Goal: Task Accomplishment & Management: Use online tool/utility

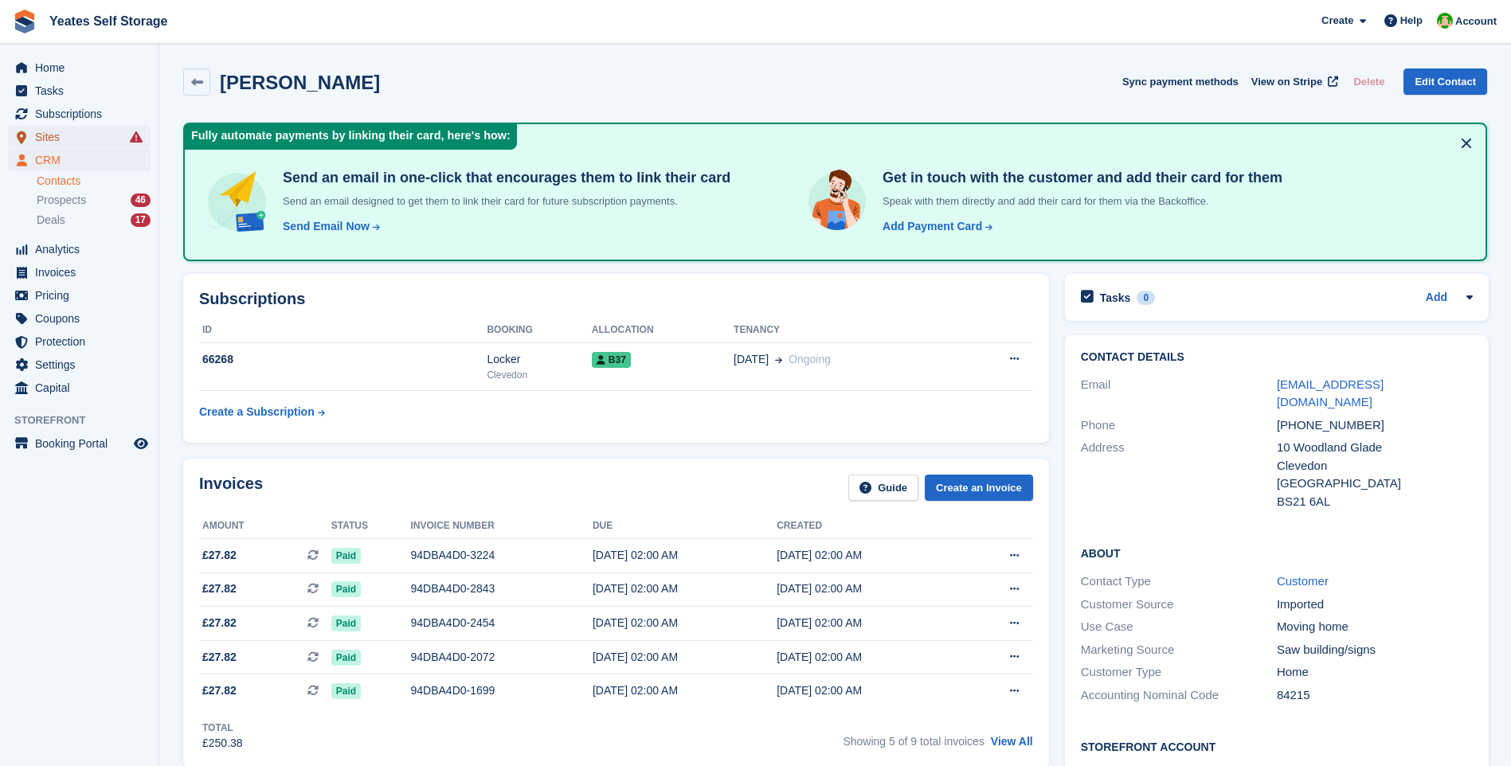
drag, startPoint x: 54, startPoint y: 139, endPoint x: 296, endPoint y: 268, distance: 273.7
click at [54, 139] on span "Sites" at bounding box center [83, 137] width 96 height 22
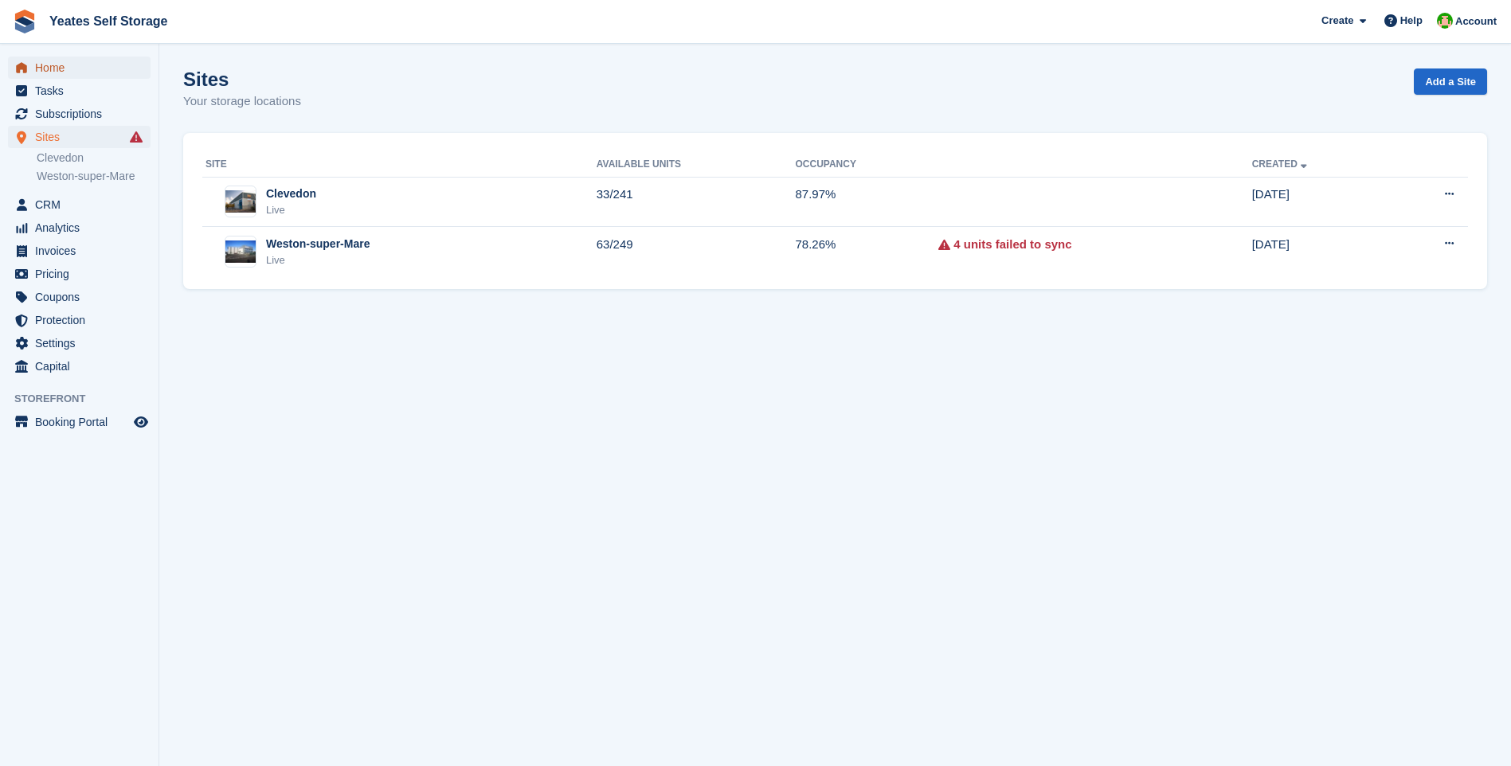
click at [47, 70] on span "Home" at bounding box center [83, 68] width 96 height 22
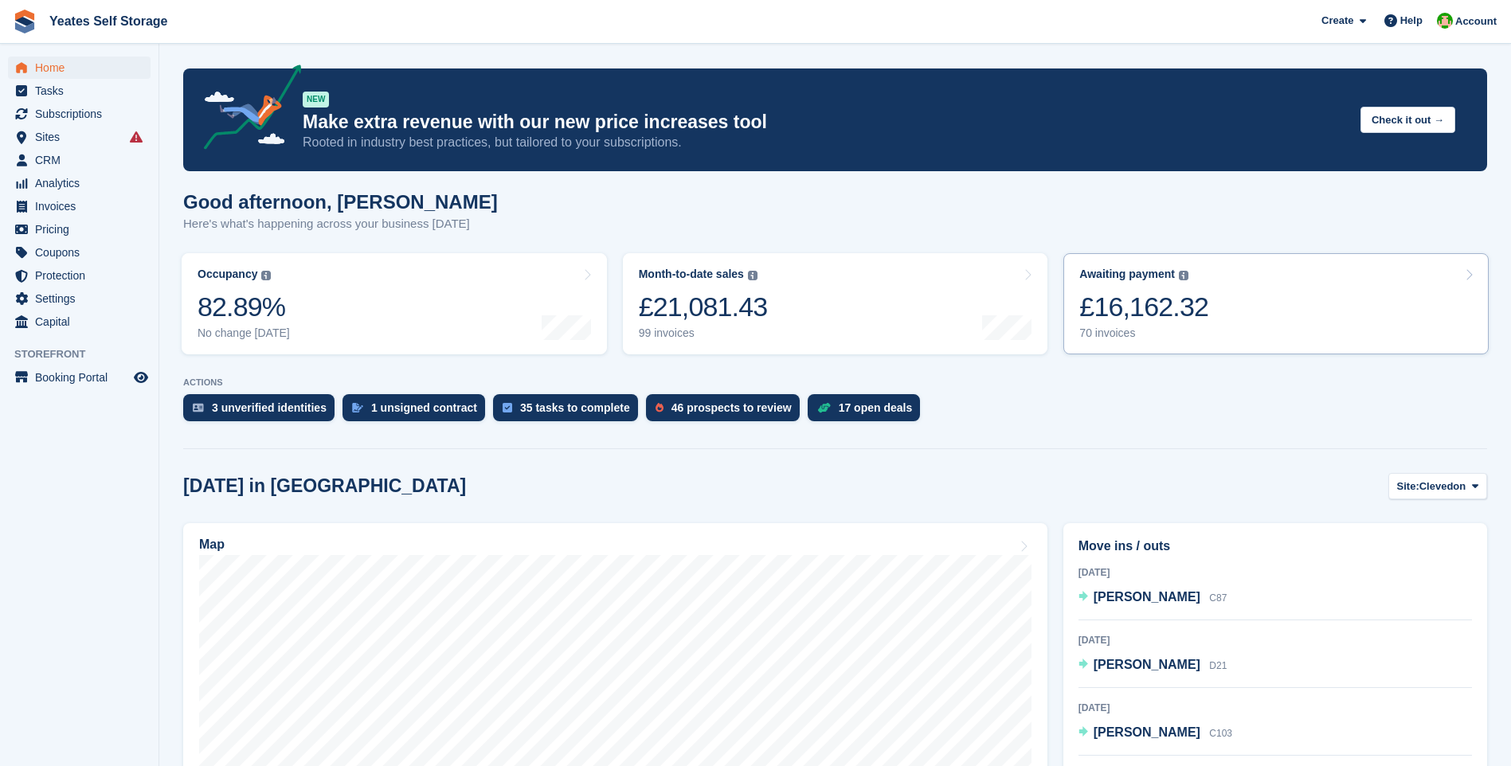
click at [1156, 315] on div "£16,162.32" at bounding box center [1143, 307] width 129 height 33
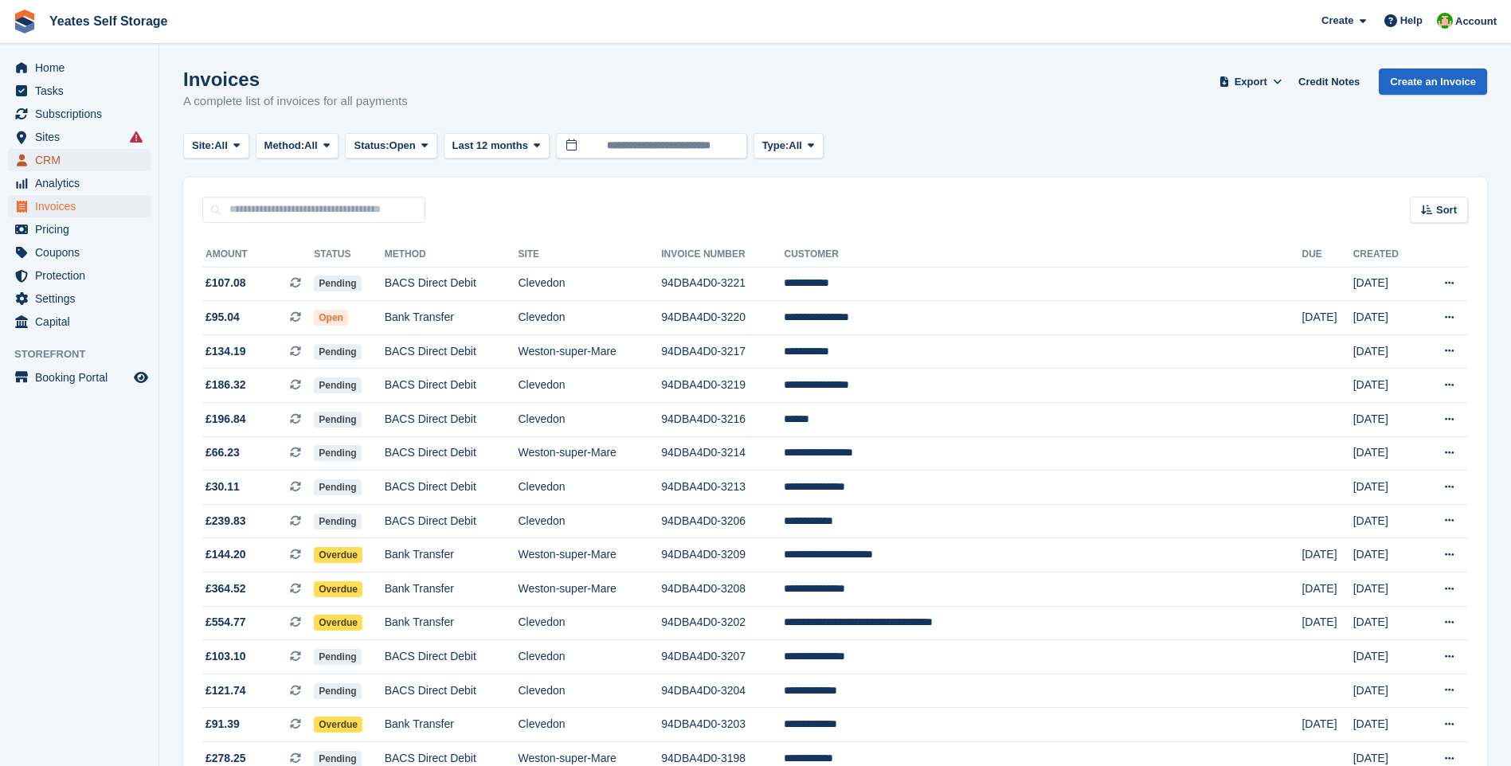
click at [49, 159] on span "CRM" at bounding box center [83, 160] width 96 height 22
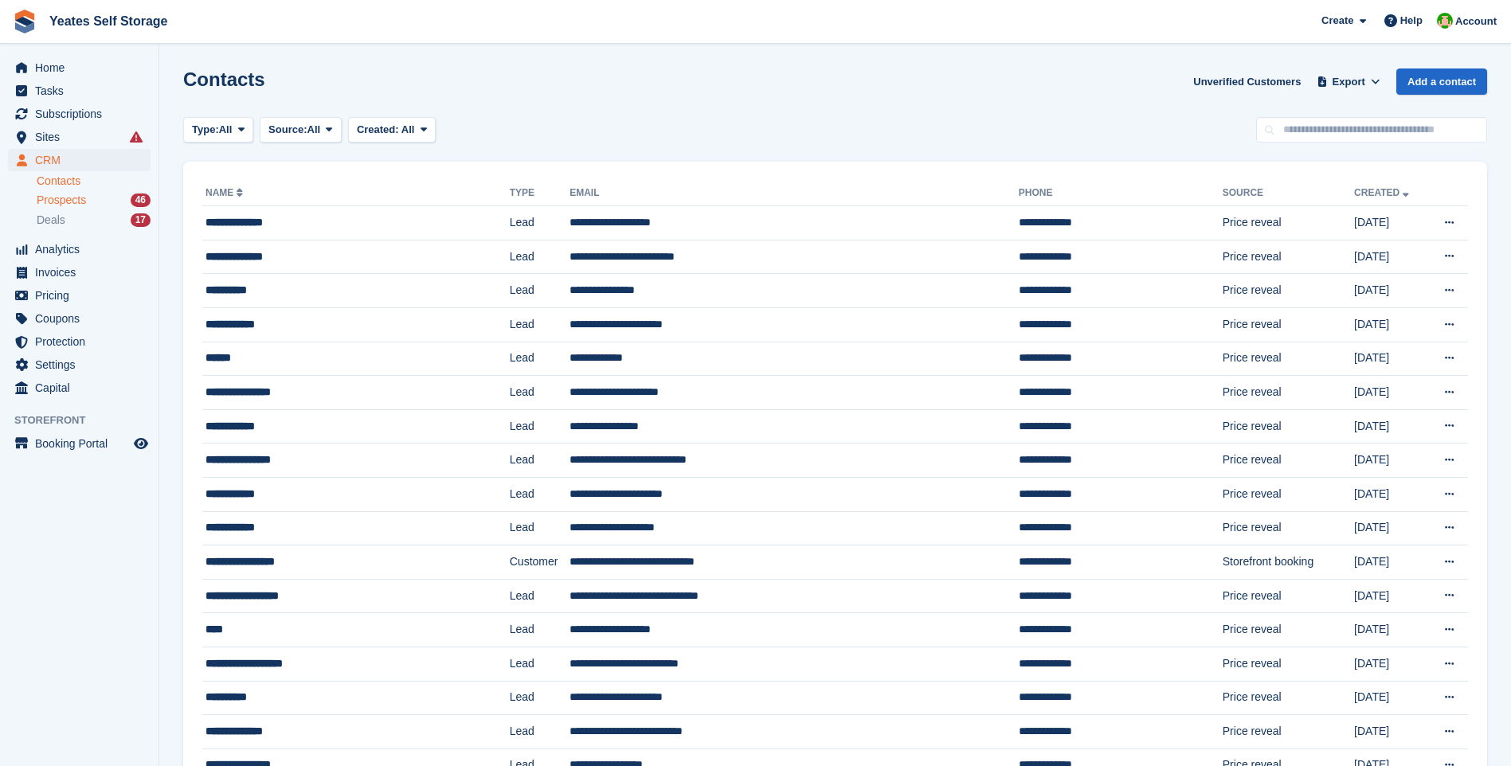
click at [57, 206] on span "Prospects" at bounding box center [61, 200] width 49 height 15
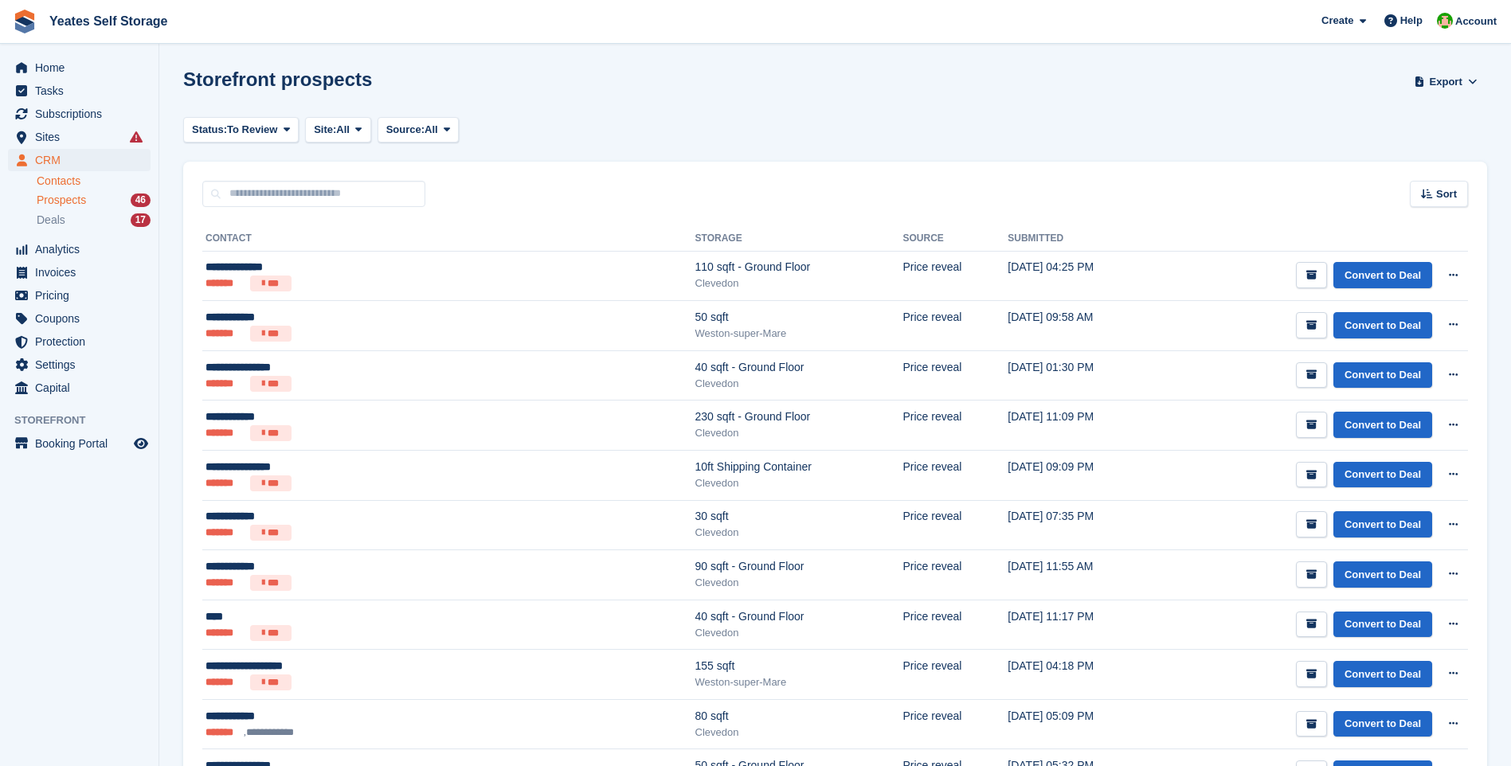
click at [56, 186] on link "Contacts" at bounding box center [94, 181] width 114 height 15
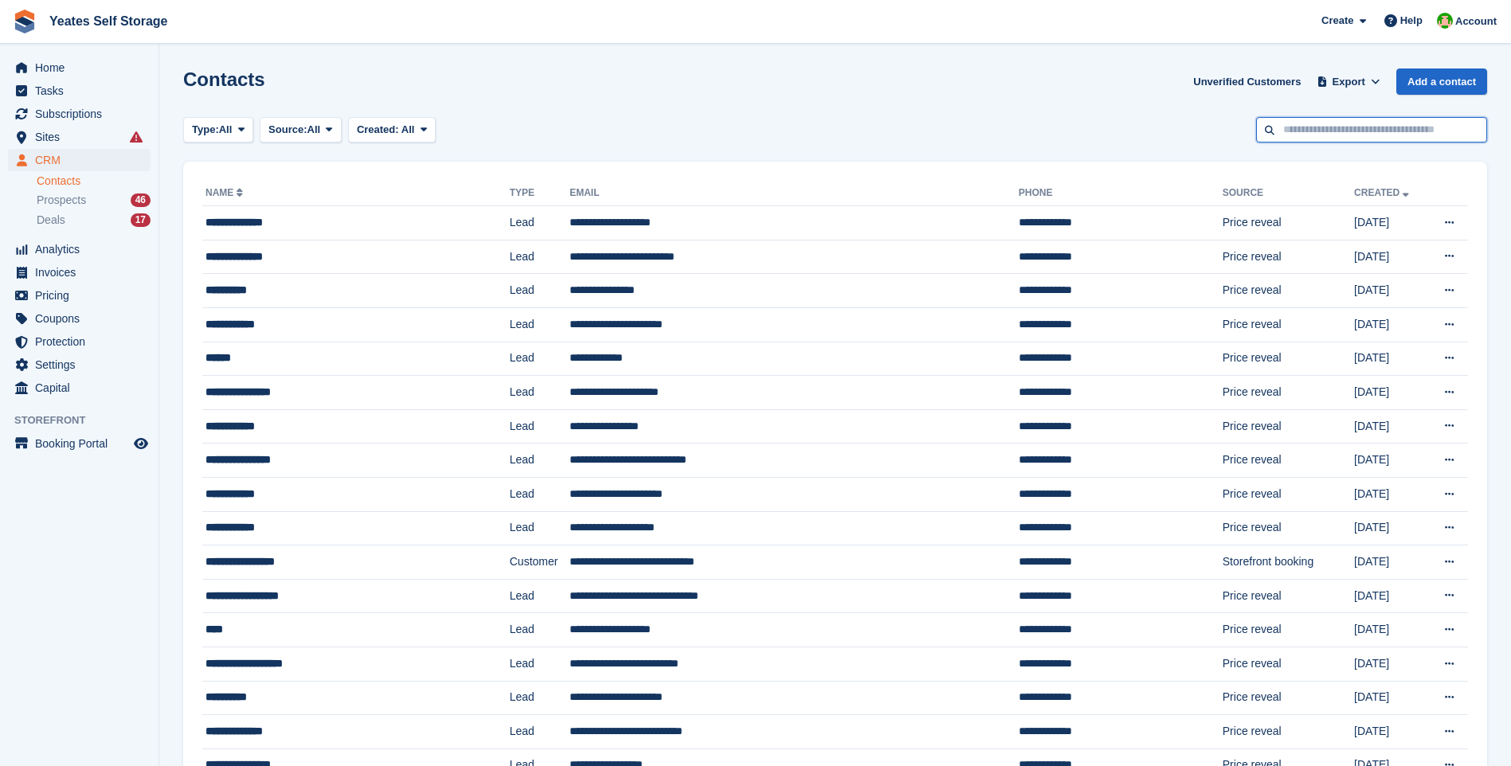
click at [1285, 134] on input "text" at bounding box center [1371, 130] width 231 height 26
type input "********"
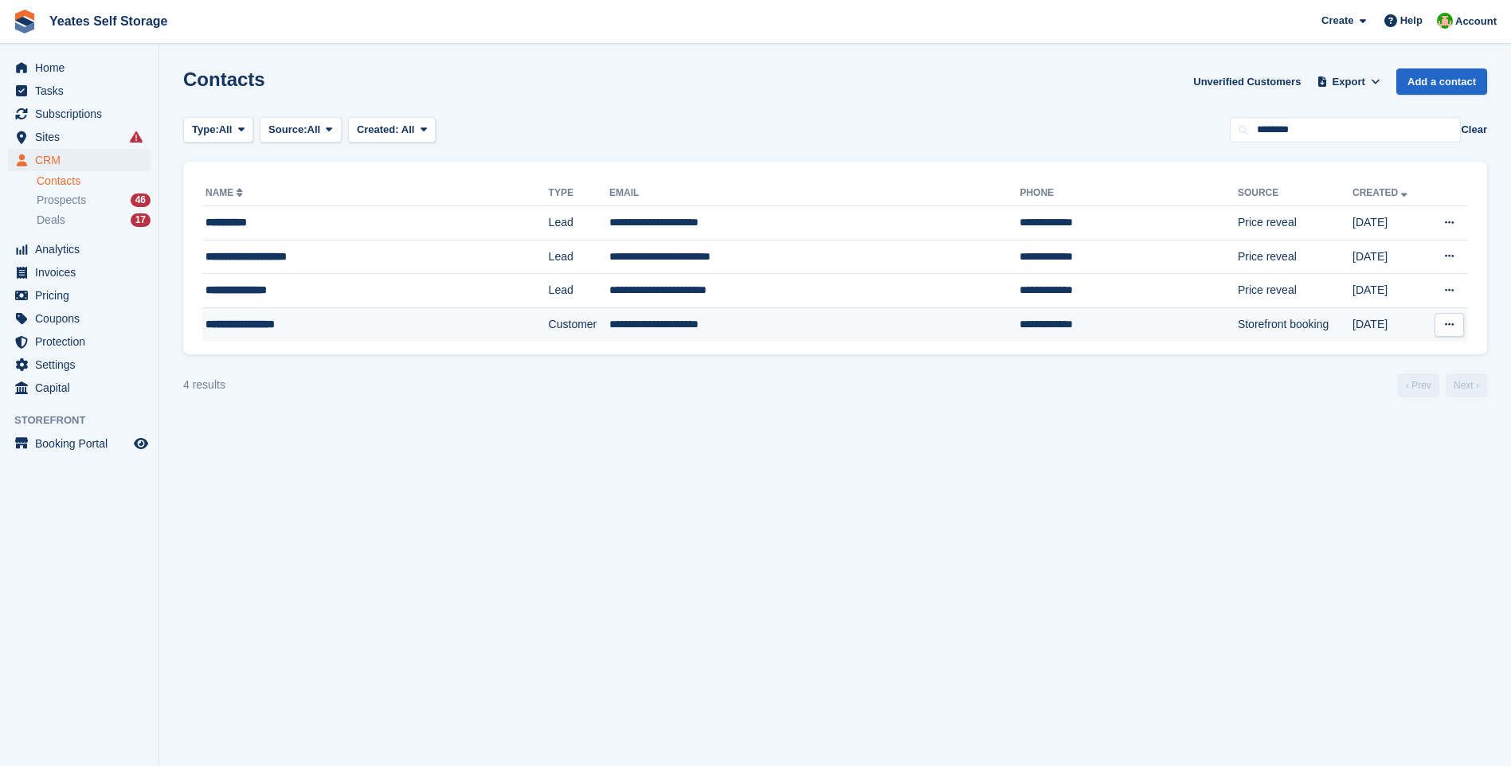
click at [609, 327] on td "**********" at bounding box center [814, 323] width 410 height 33
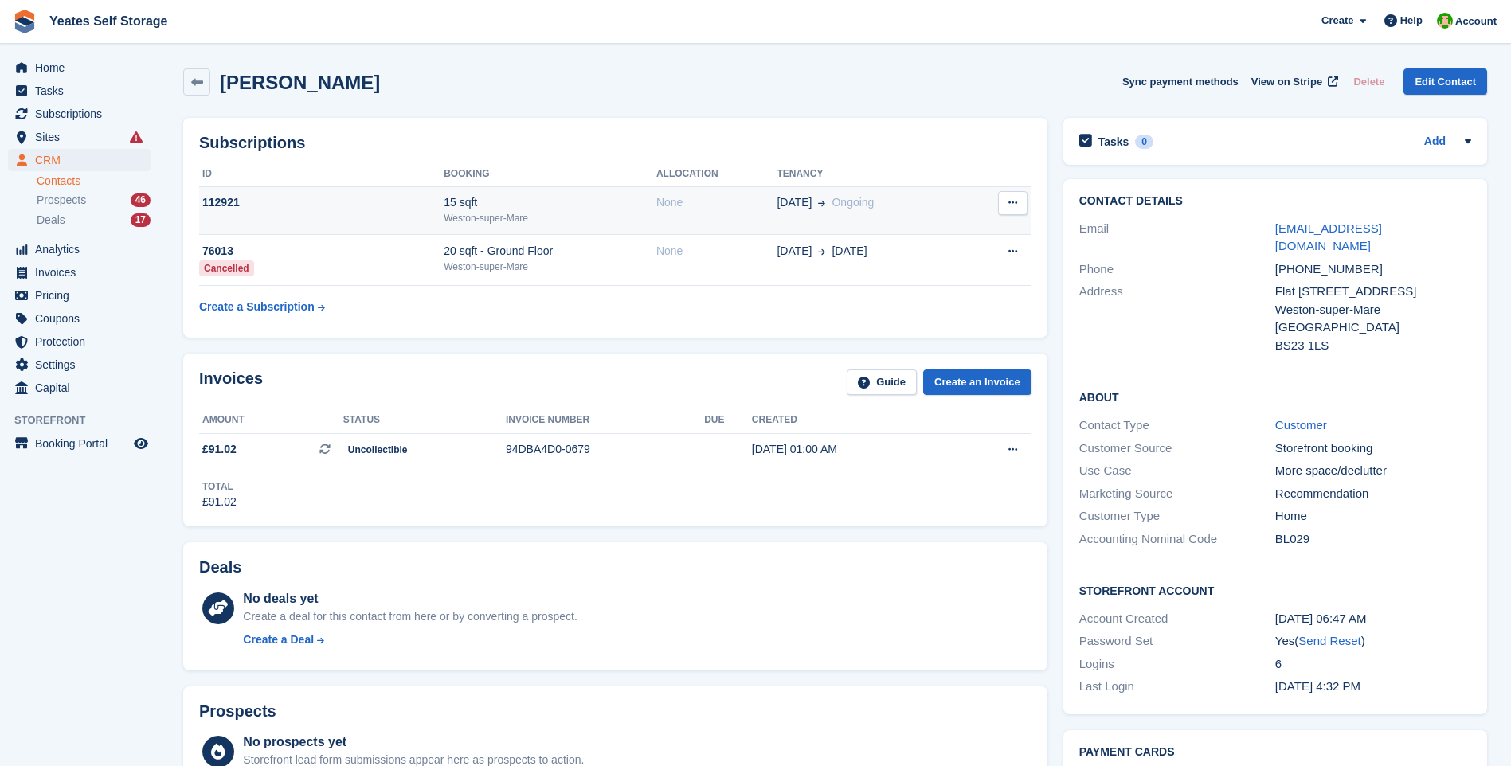
click at [456, 213] on div "Weston-super-Mare" at bounding box center [550, 218] width 213 height 14
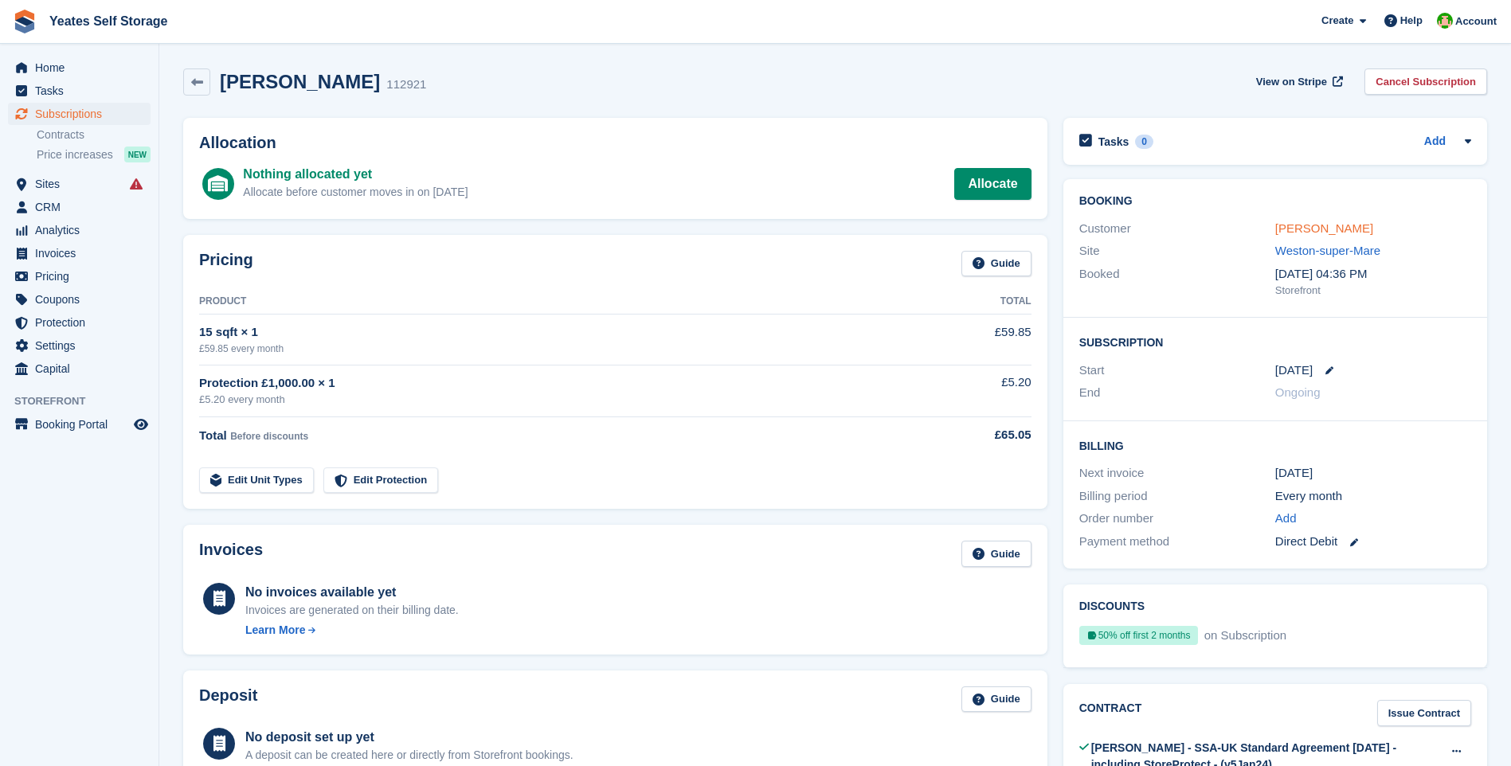
click at [1341, 227] on link "[PERSON_NAME]" at bounding box center [1324, 228] width 98 height 14
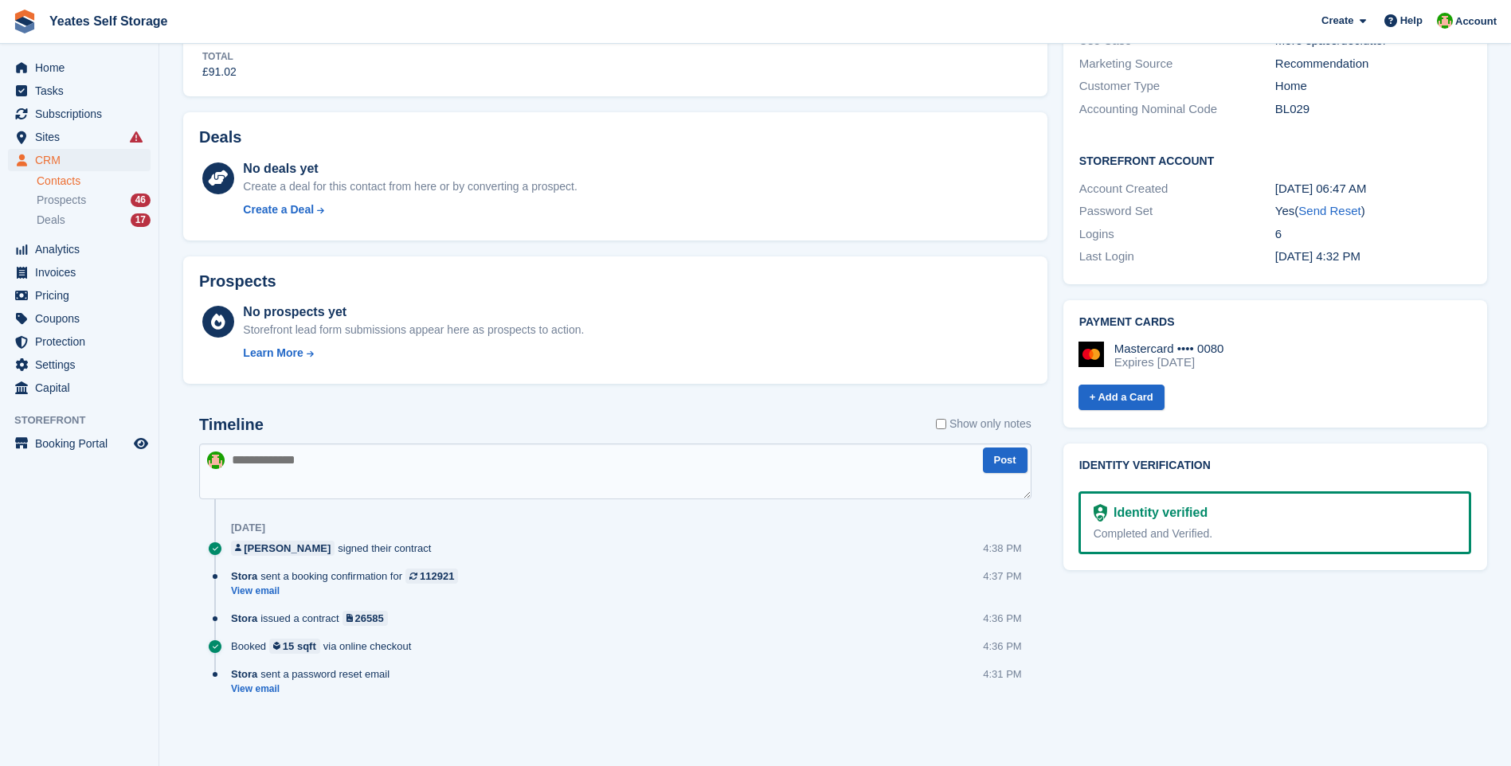
scroll to position [32, 0]
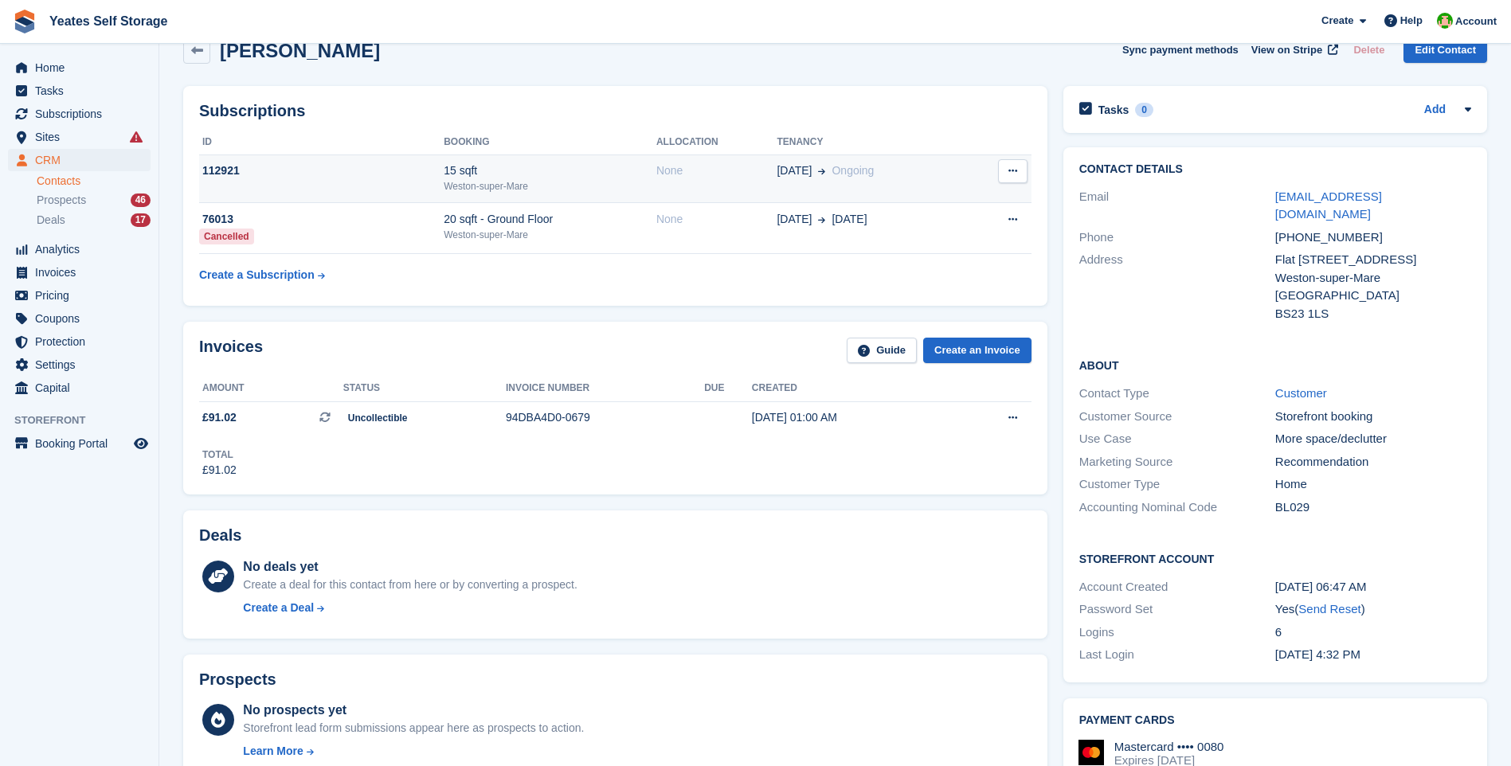
click at [458, 174] on div "15 sqft" at bounding box center [550, 170] width 213 height 17
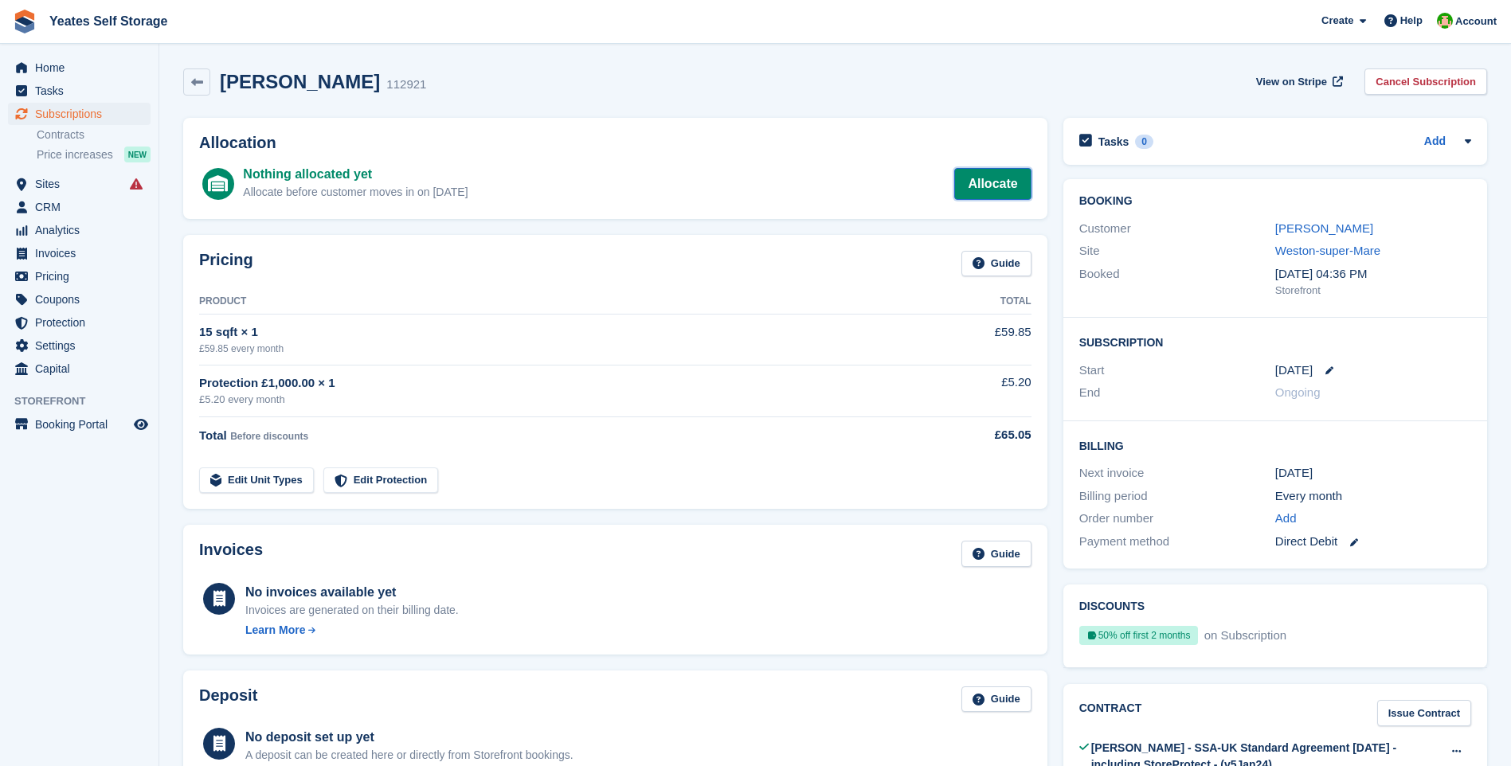
click at [980, 177] on link "Allocate" at bounding box center [992, 184] width 76 height 32
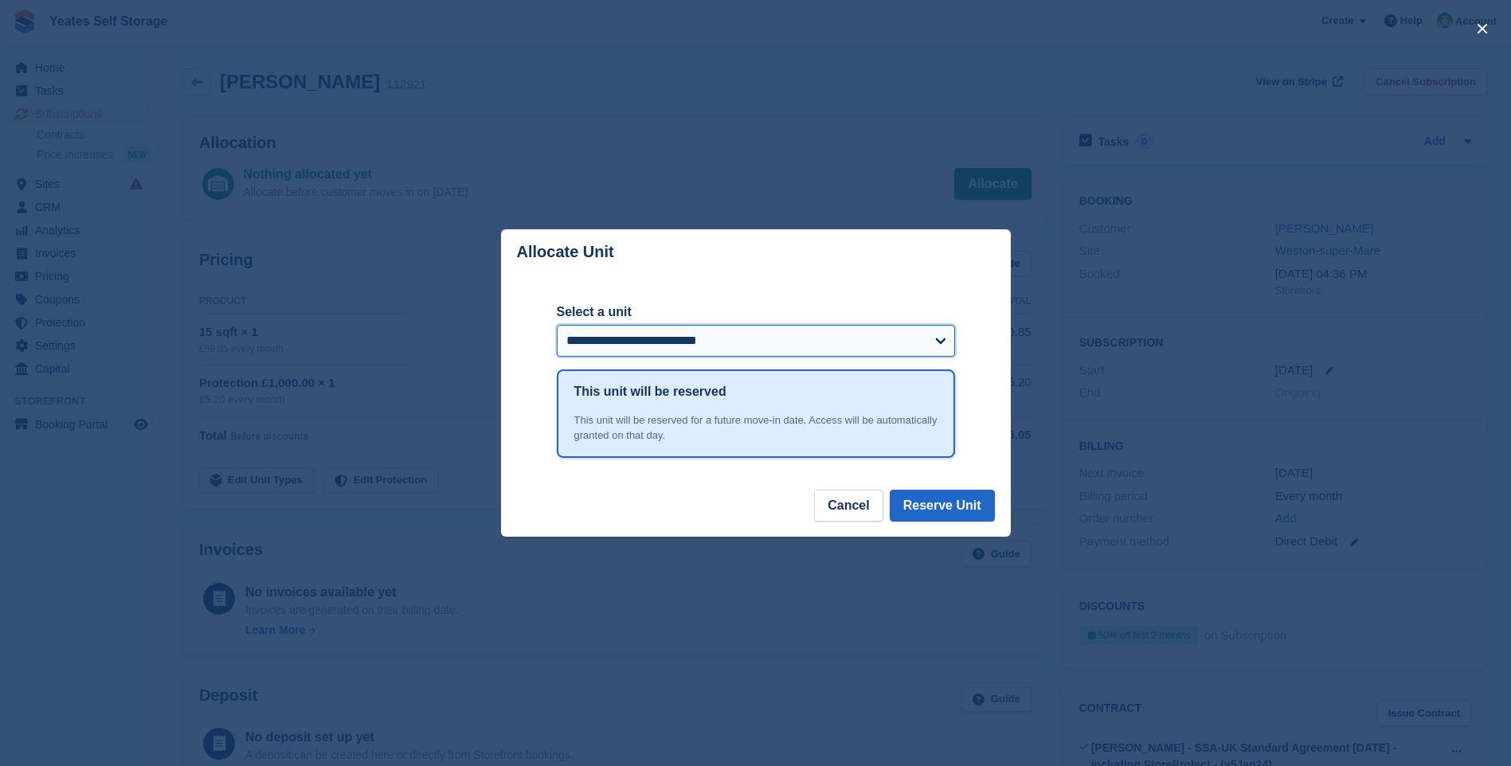
click at [726, 350] on select "**********" at bounding box center [756, 341] width 398 height 32
select select "******"
click at [557, 326] on select "**********" at bounding box center [756, 341] width 398 height 32
click at [934, 518] on button "Reserve Unit" at bounding box center [942, 506] width 105 height 32
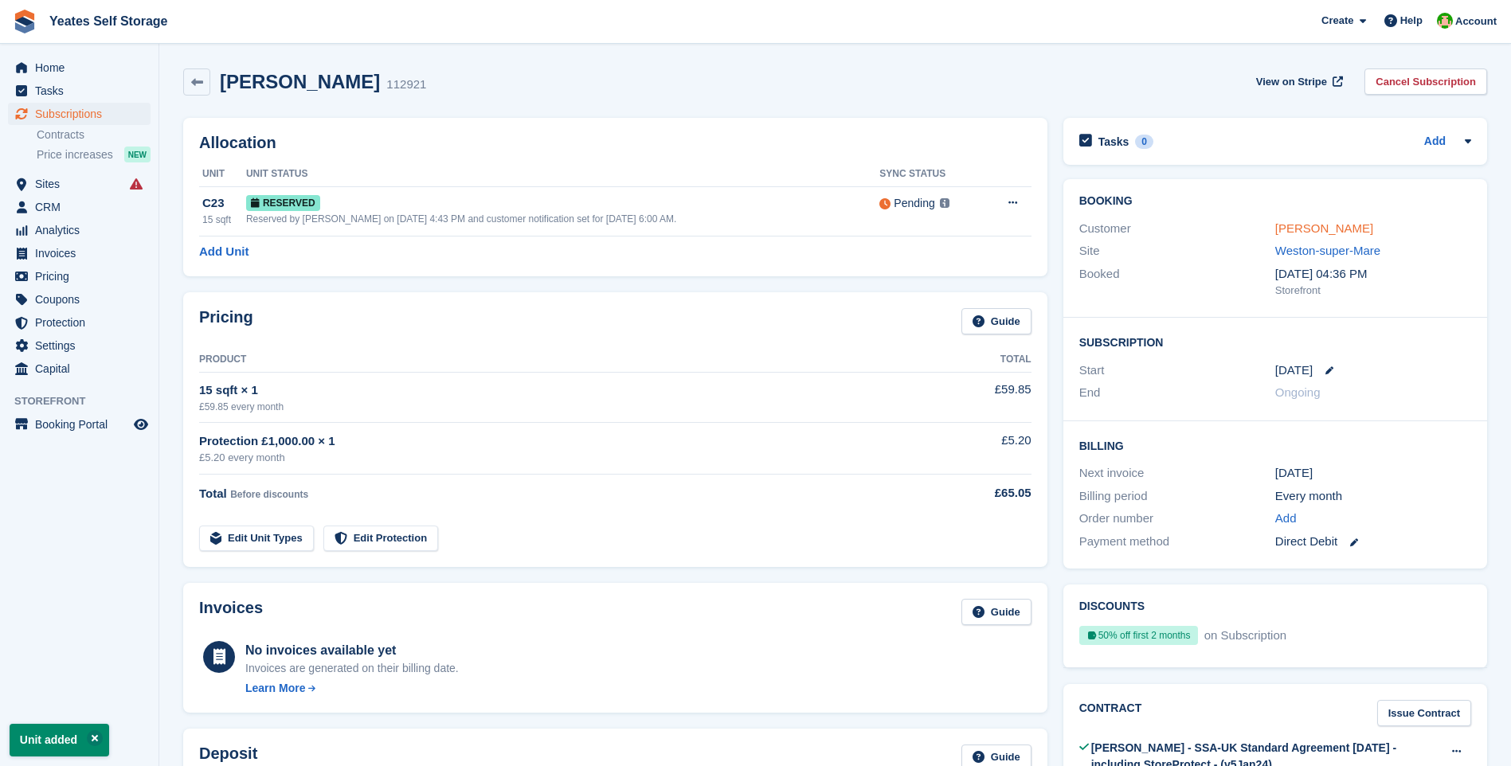
click at [1309, 226] on link "Lorraine Thompson" at bounding box center [1324, 228] width 98 height 14
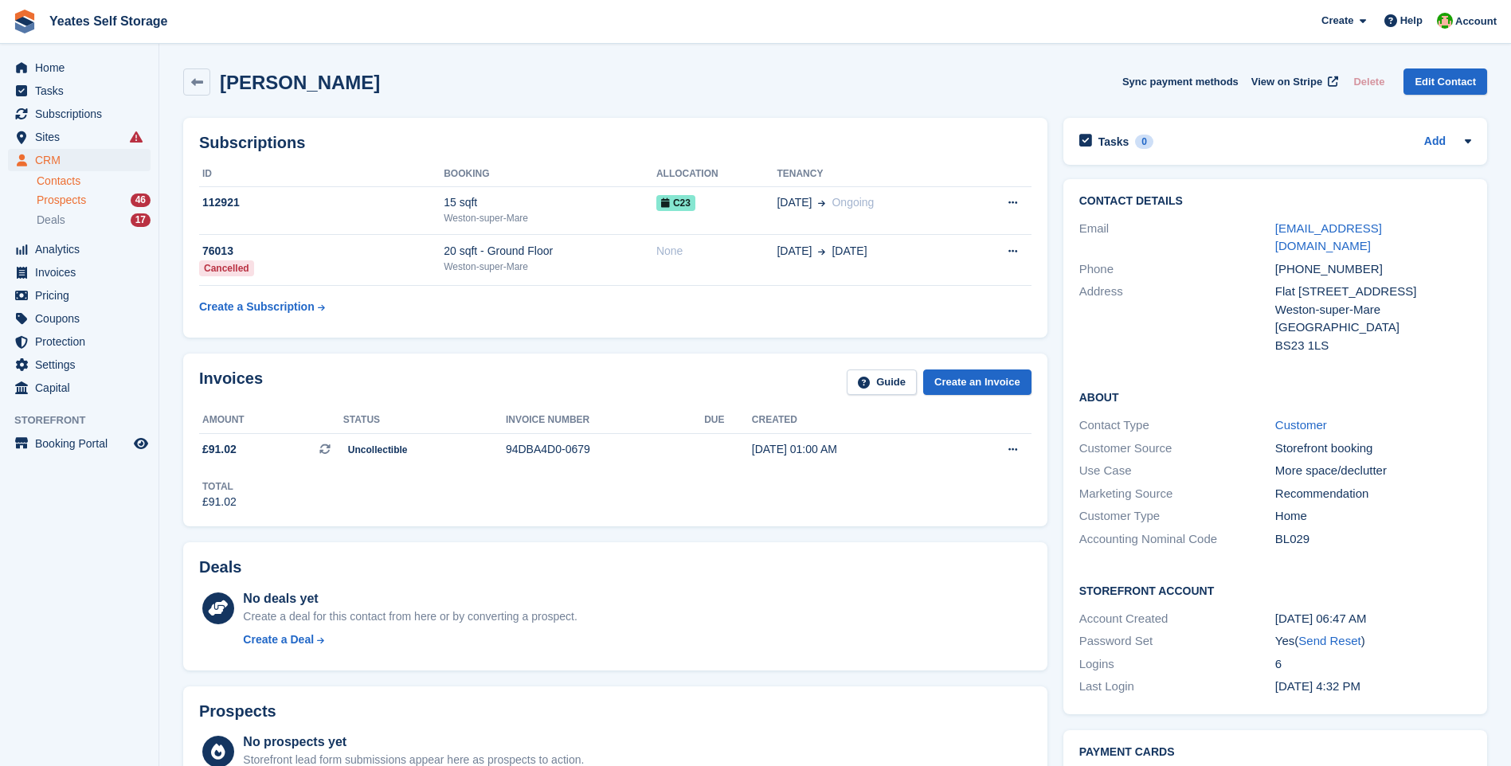
click at [70, 202] on span "Prospects" at bounding box center [61, 200] width 49 height 15
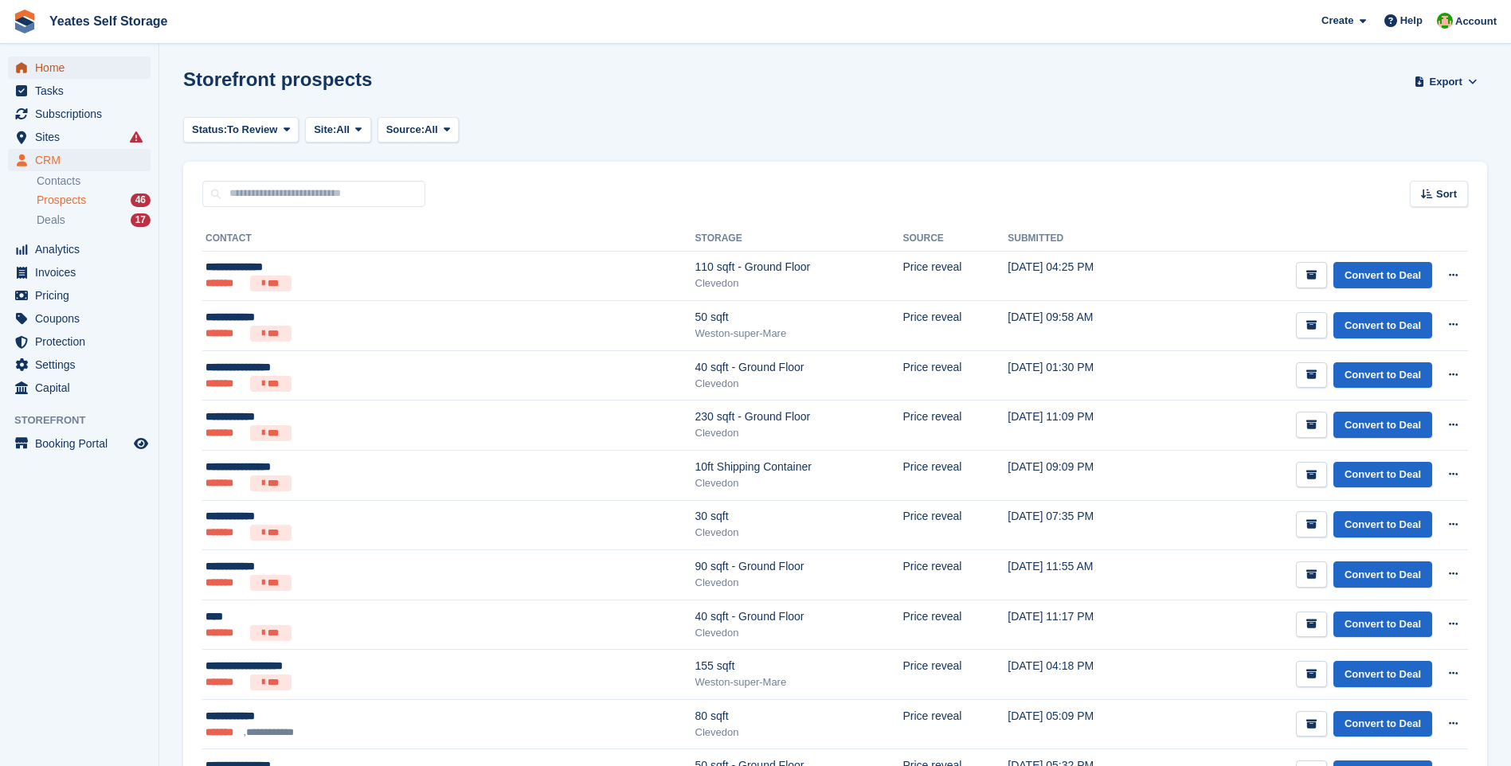
click at [54, 66] on span "Home" at bounding box center [83, 68] width 96 height 22
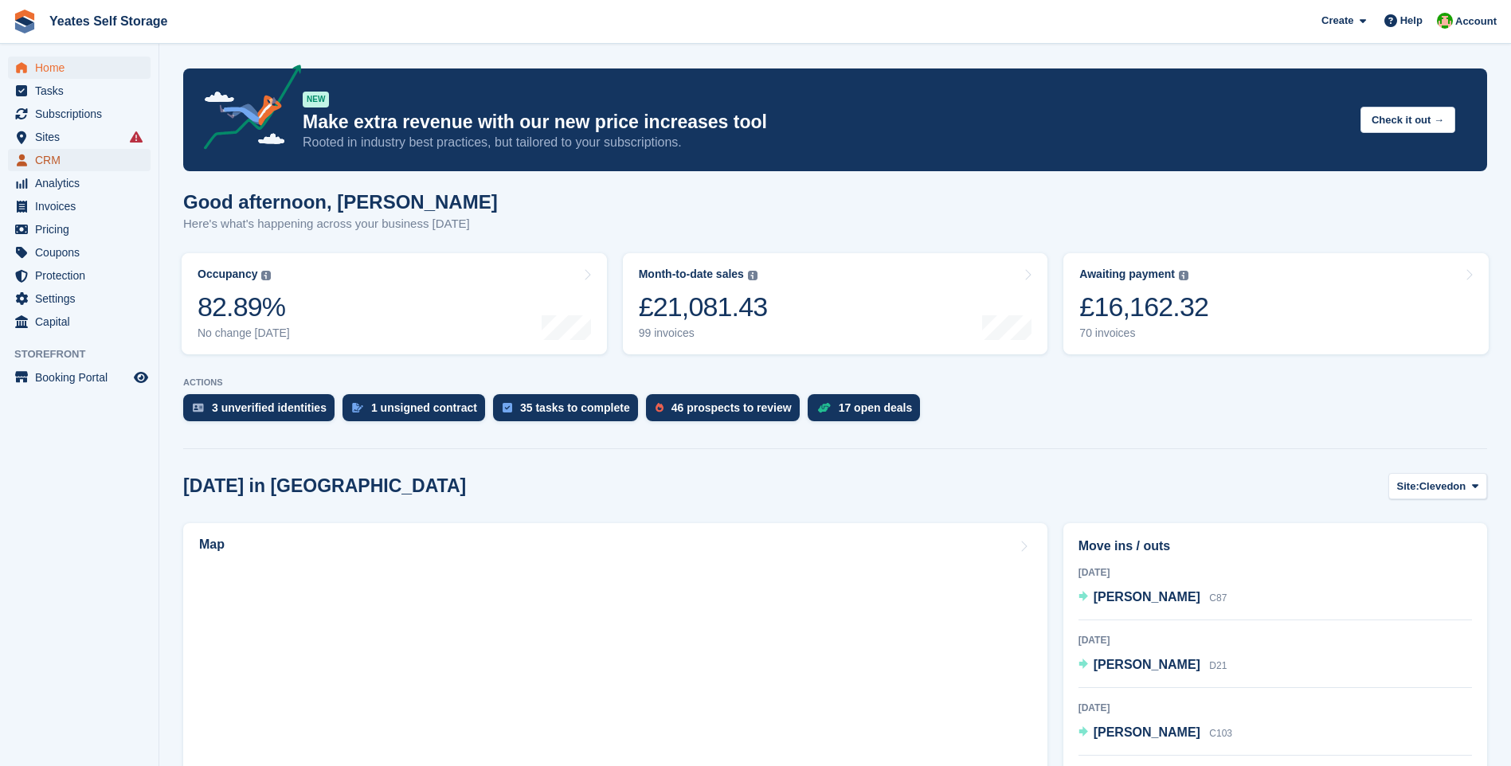
click at [49, 166] on span "CRM" at bounding box center [83, 160] width 96 height 22
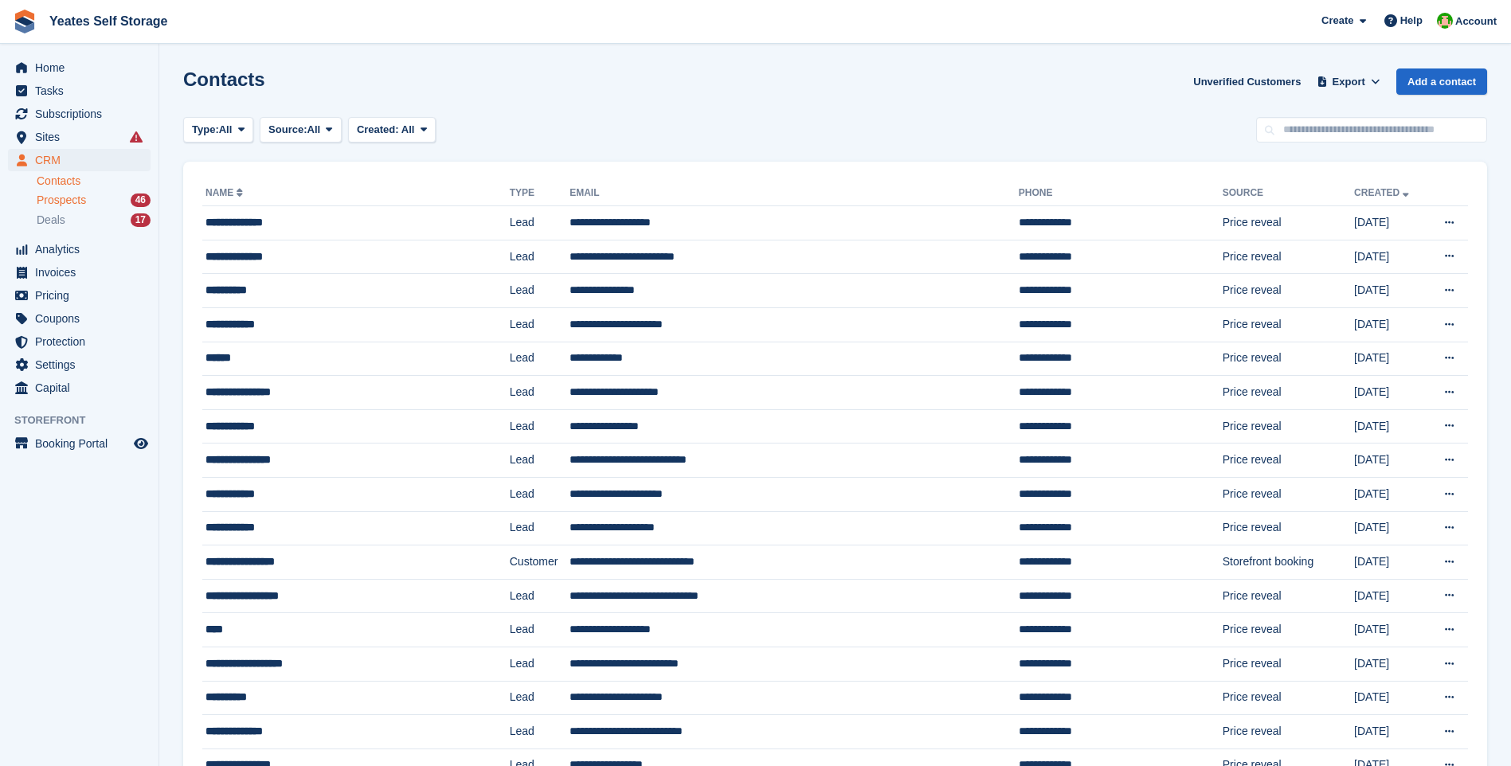
click at [65, 200] on span "Prospects" at bounding box center [61, 200] width 49 height 15
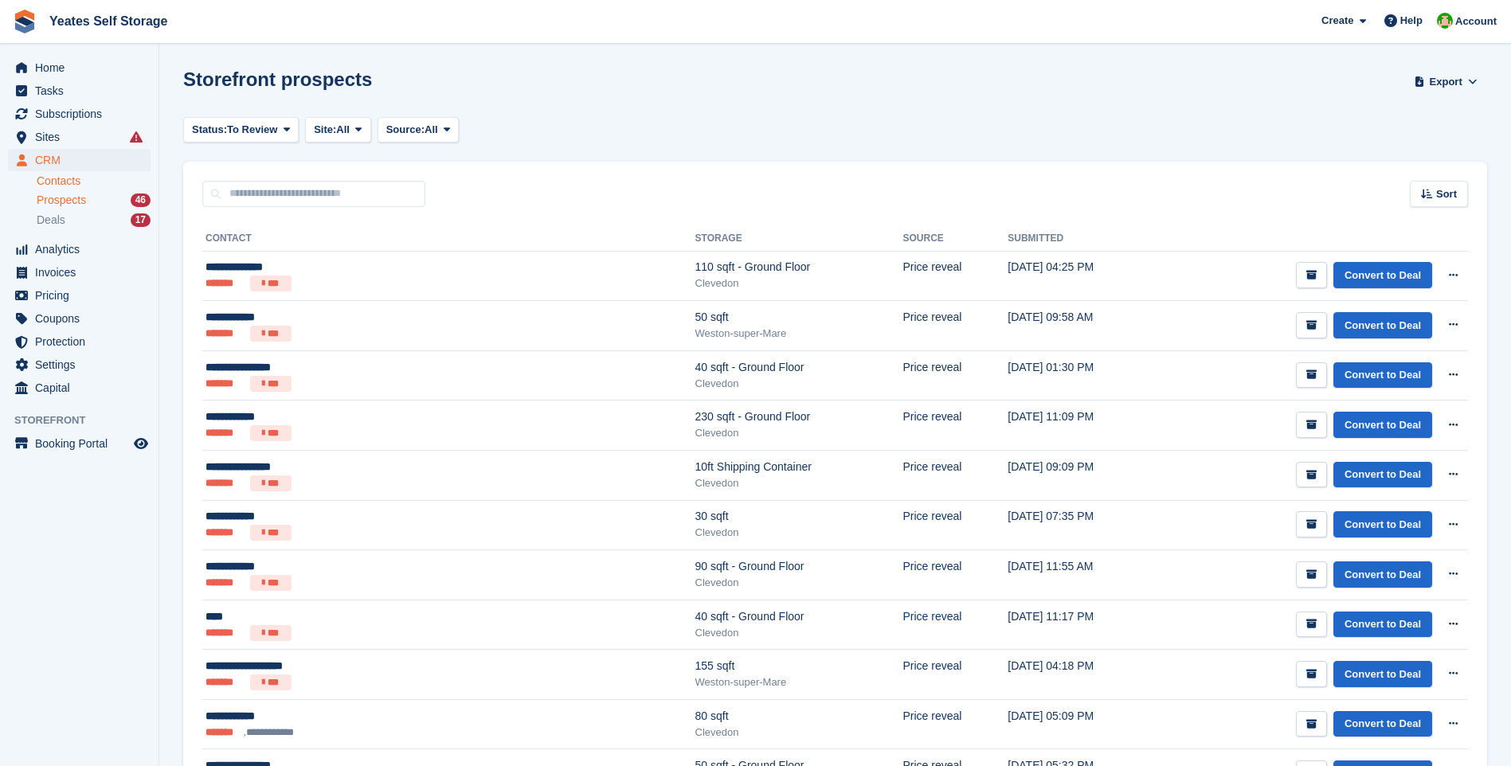
click at [58, 183] on link "Contacts" at bounding box center [94, 181] width 114 height 15
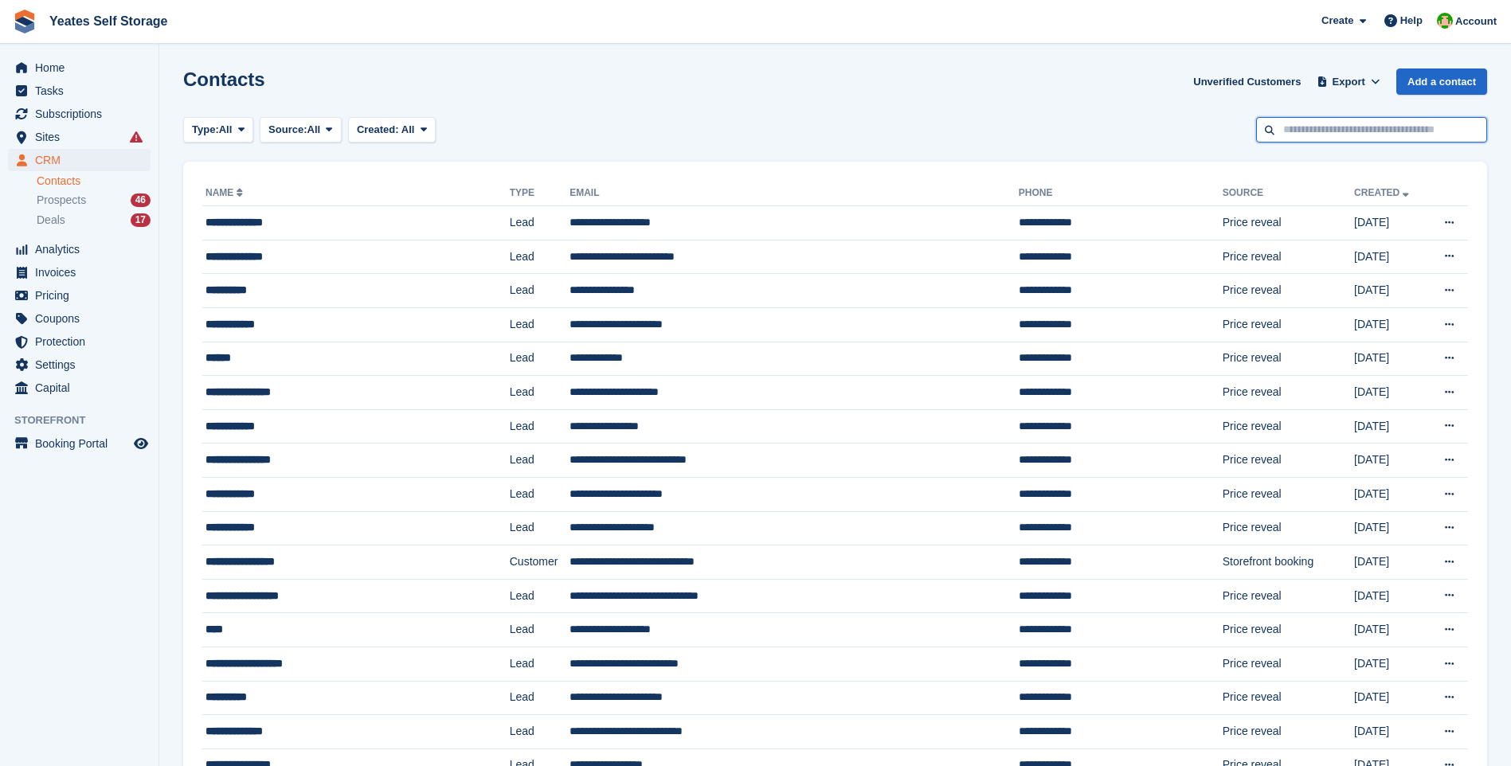
click at [1321, 131] on input "text" at bounding box center [1371, 130] width 231 height 26
type input "*******"
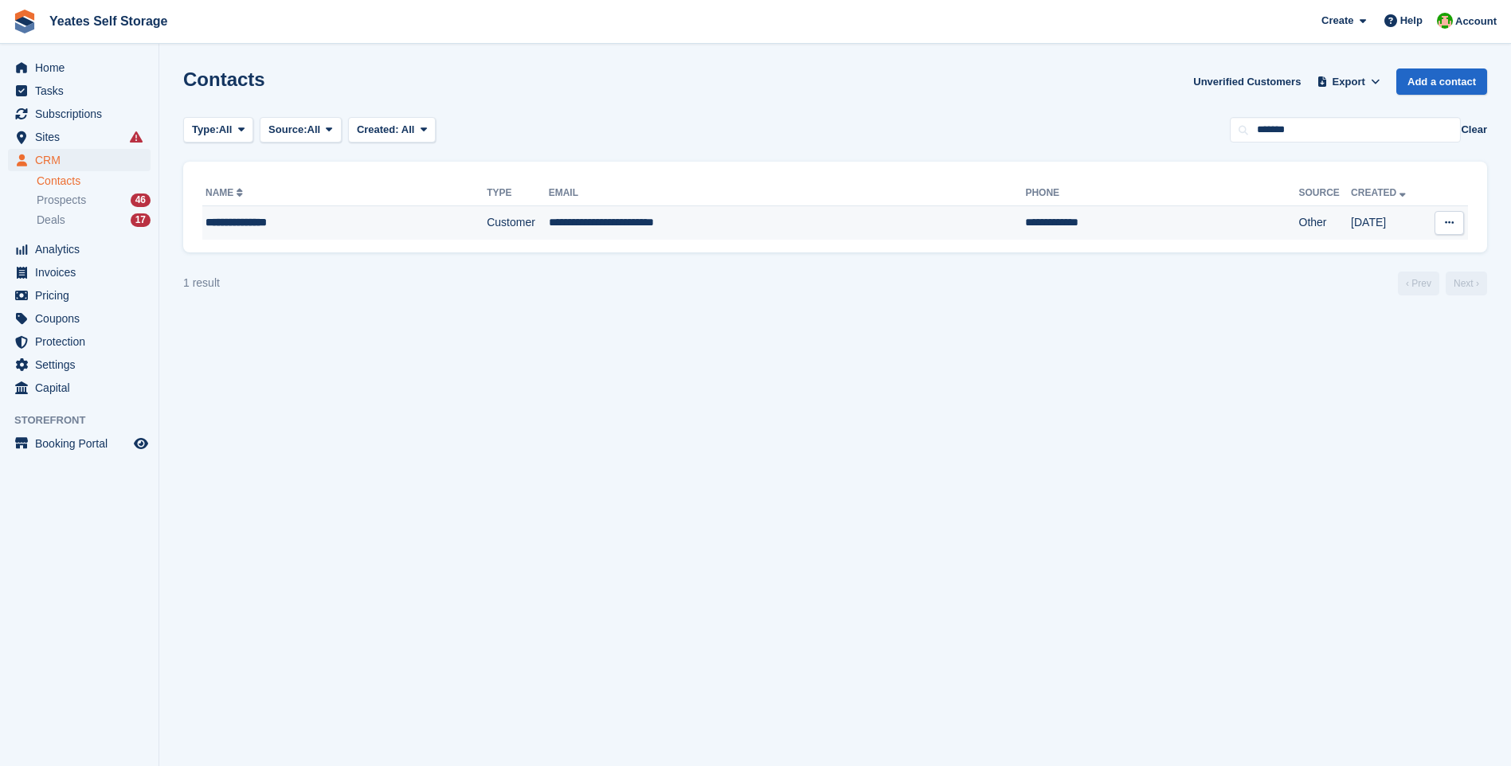
click at [590, 223] on td "**********" at bounding box center [787, 222] width 477 height 33
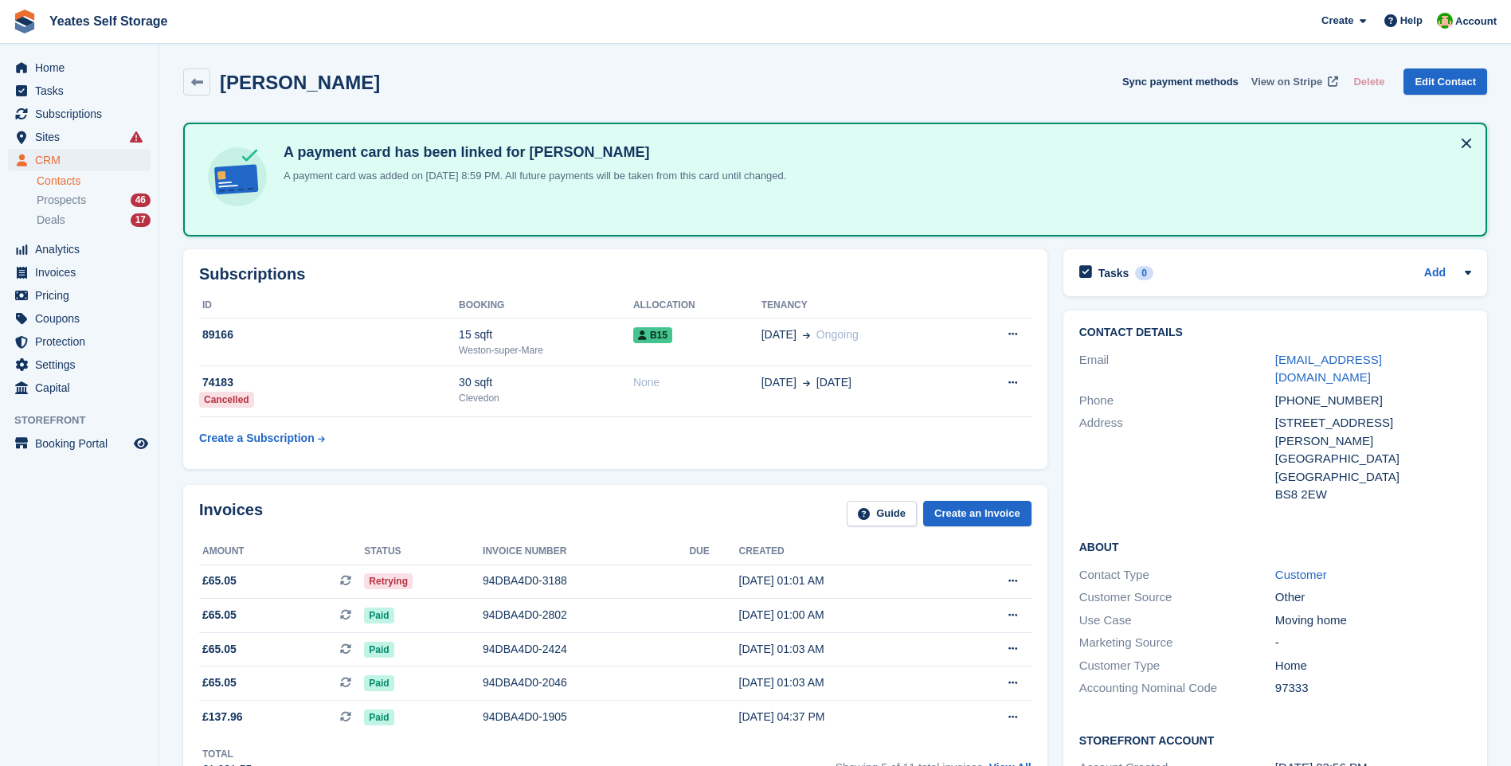
click at [1301, 81] on span "View on Stripe" at bounding box center [1286, 82] width 71 height 16
click at [386, 579] on div "This is a recurring subscription invoice." at bounding box center [475, 581] width 211 height 35
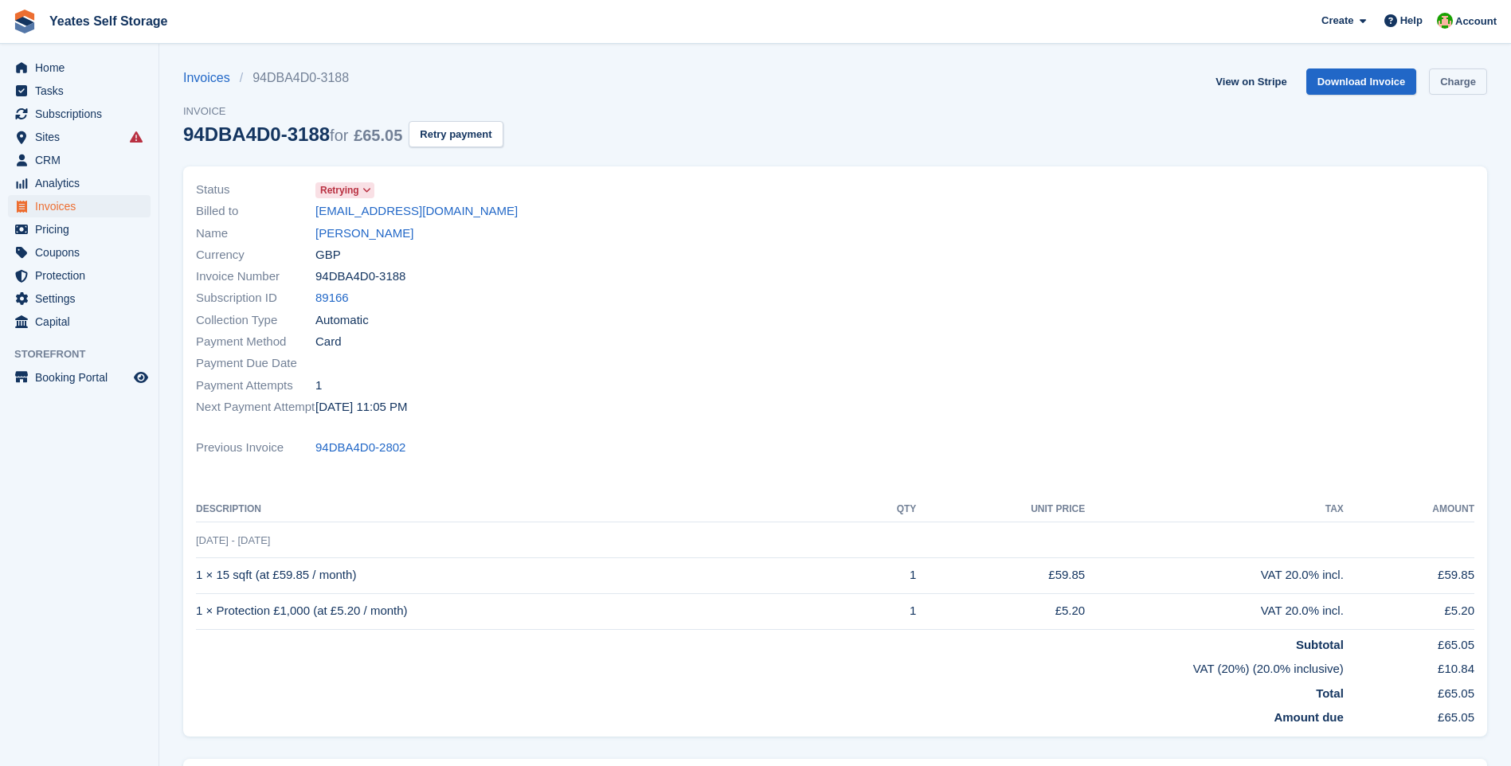
click at [1452, 84] on link "Charge" at bounding box center [1458, 82] width 58 height 26
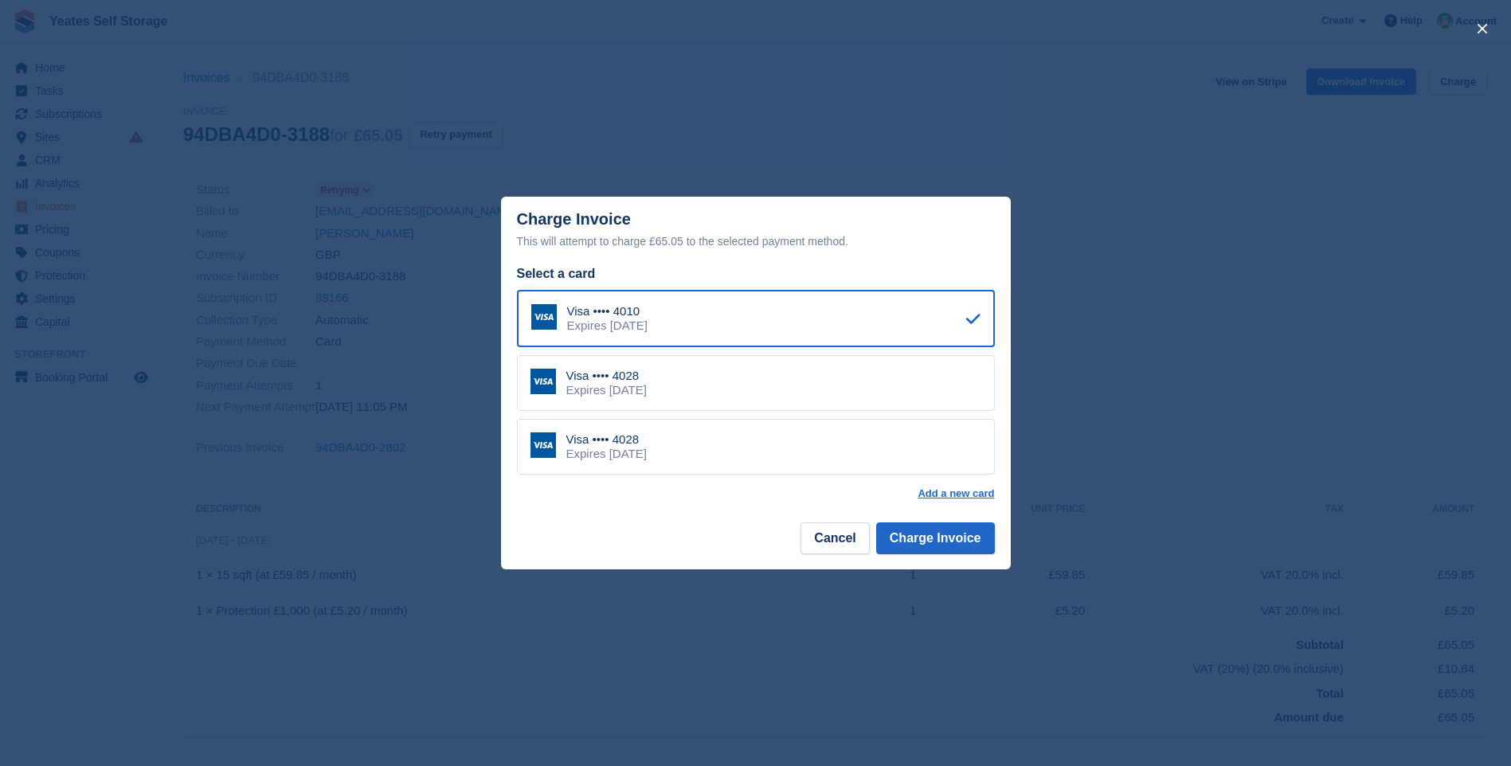
click at [647, 397] on div "Expires [DATE]" at bounding box center [606, 390] width 80 height 14
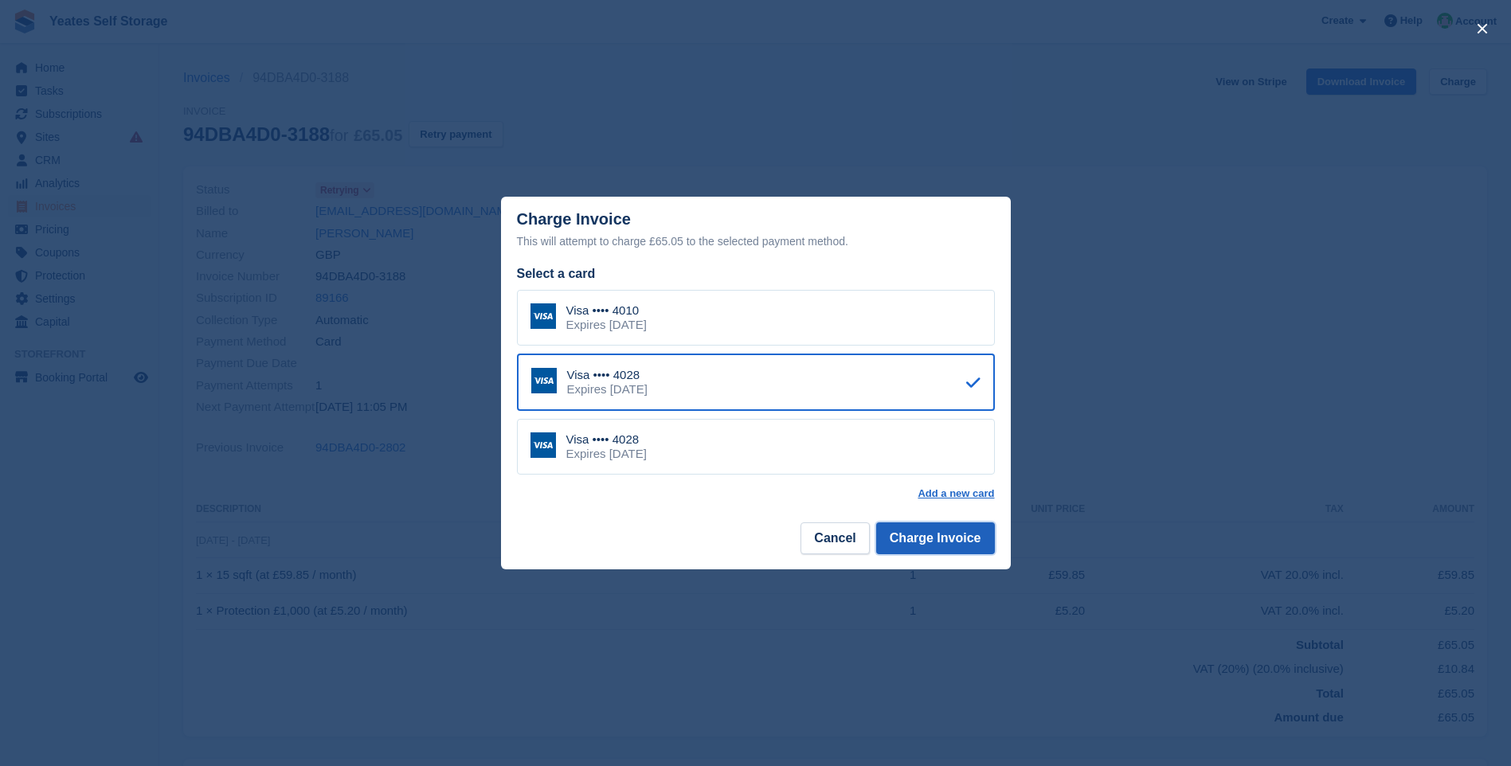
click at [935, 548] on button "Charge Invoice" at bounding box center [935, 539] width 119 height 32
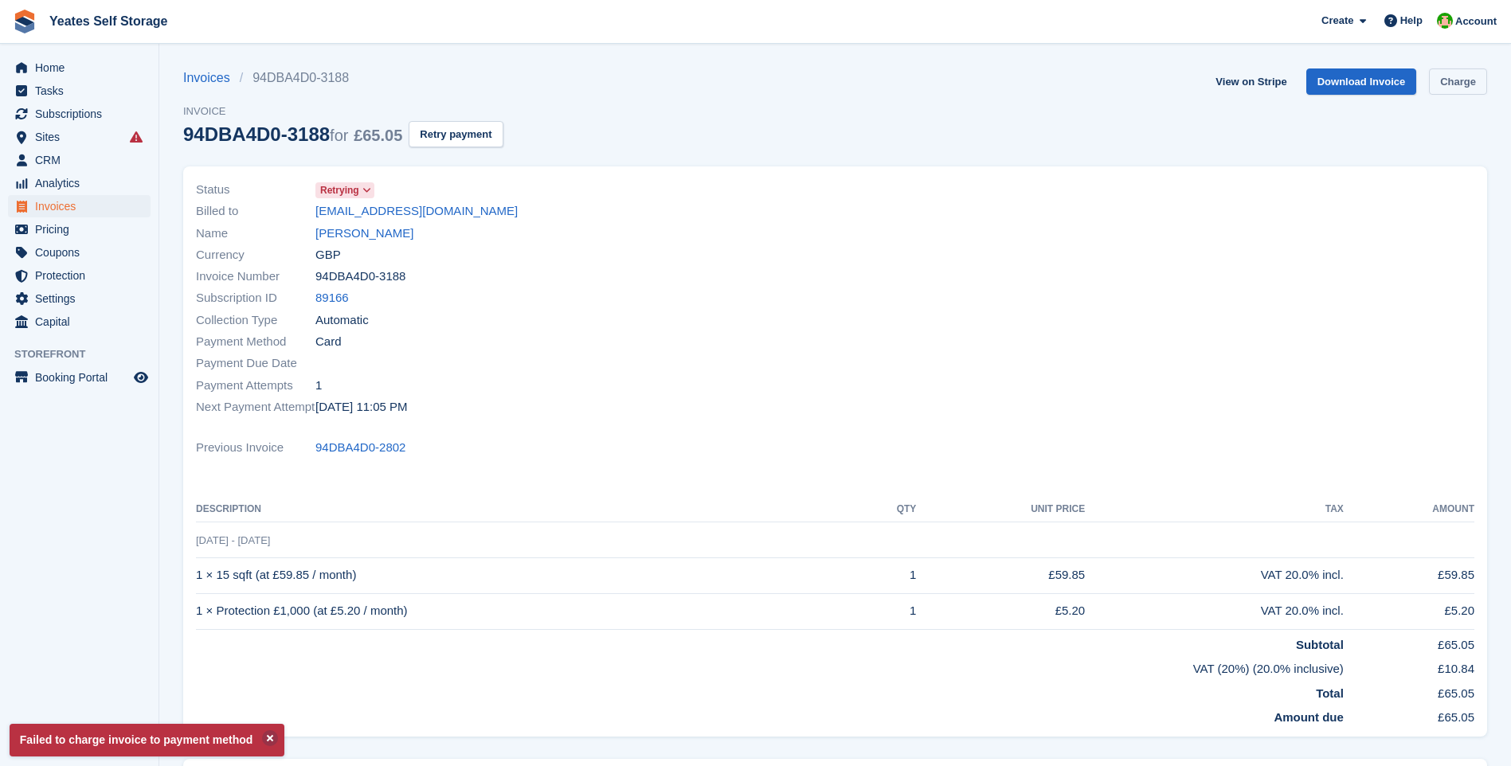
click at [1461, 88] on link "Charge" at bounding box center [1458, 82] width 58 height 26
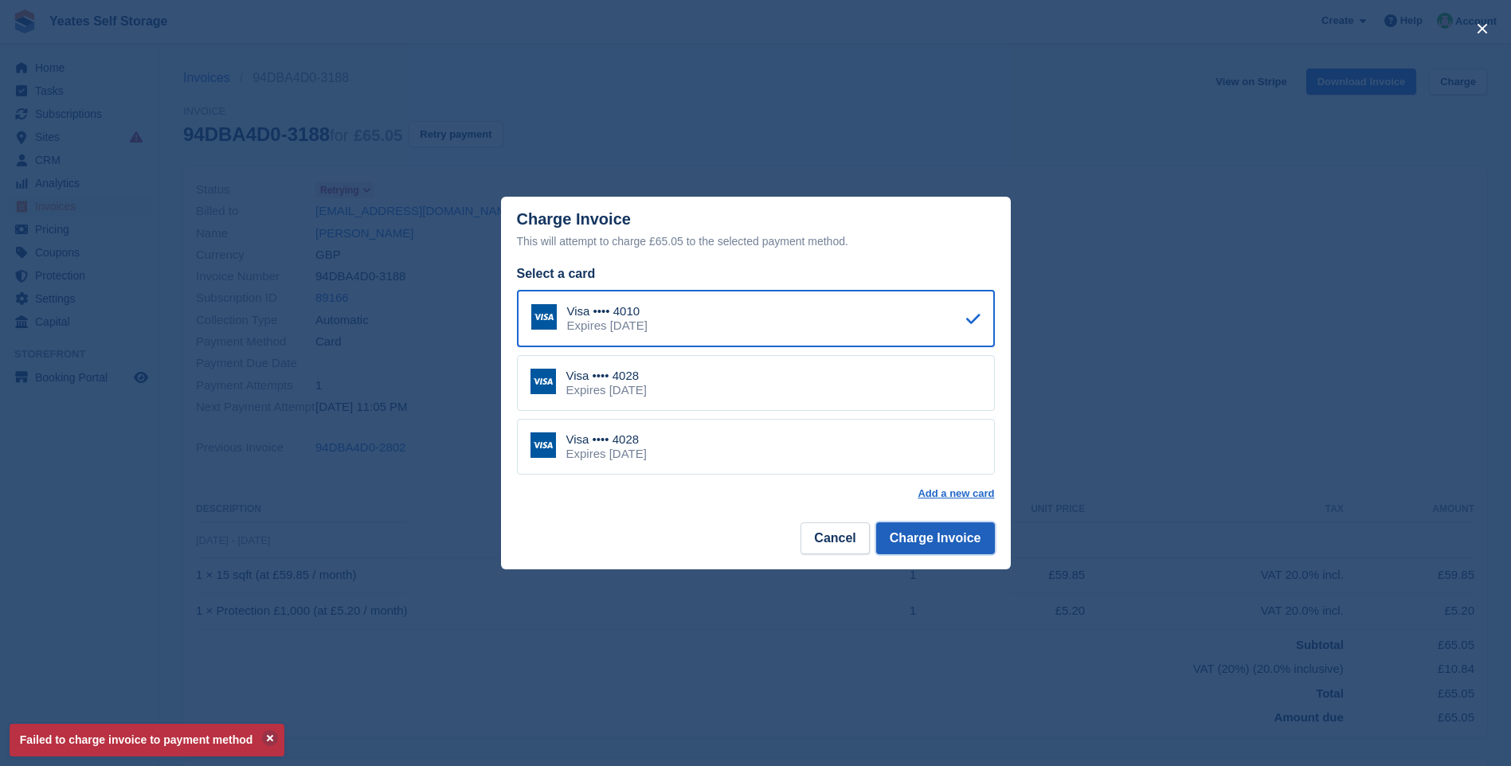
click at [932, 539] on button "Charge Invoice" at bounding box center [935, 539] width 119 height 32
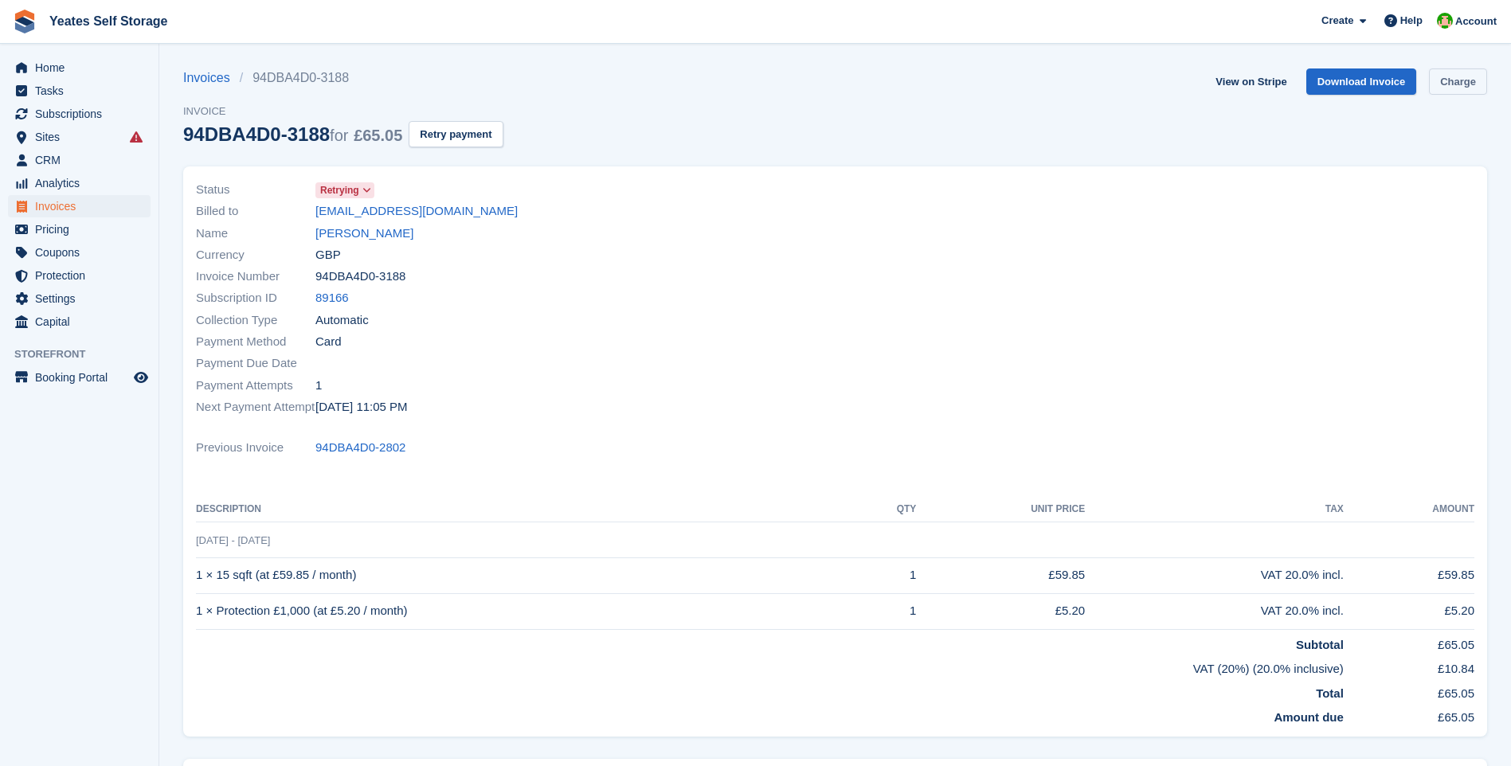
click at [1468, 88] on link "Charge" at bounding box center [1458, 82] width 58 height 26
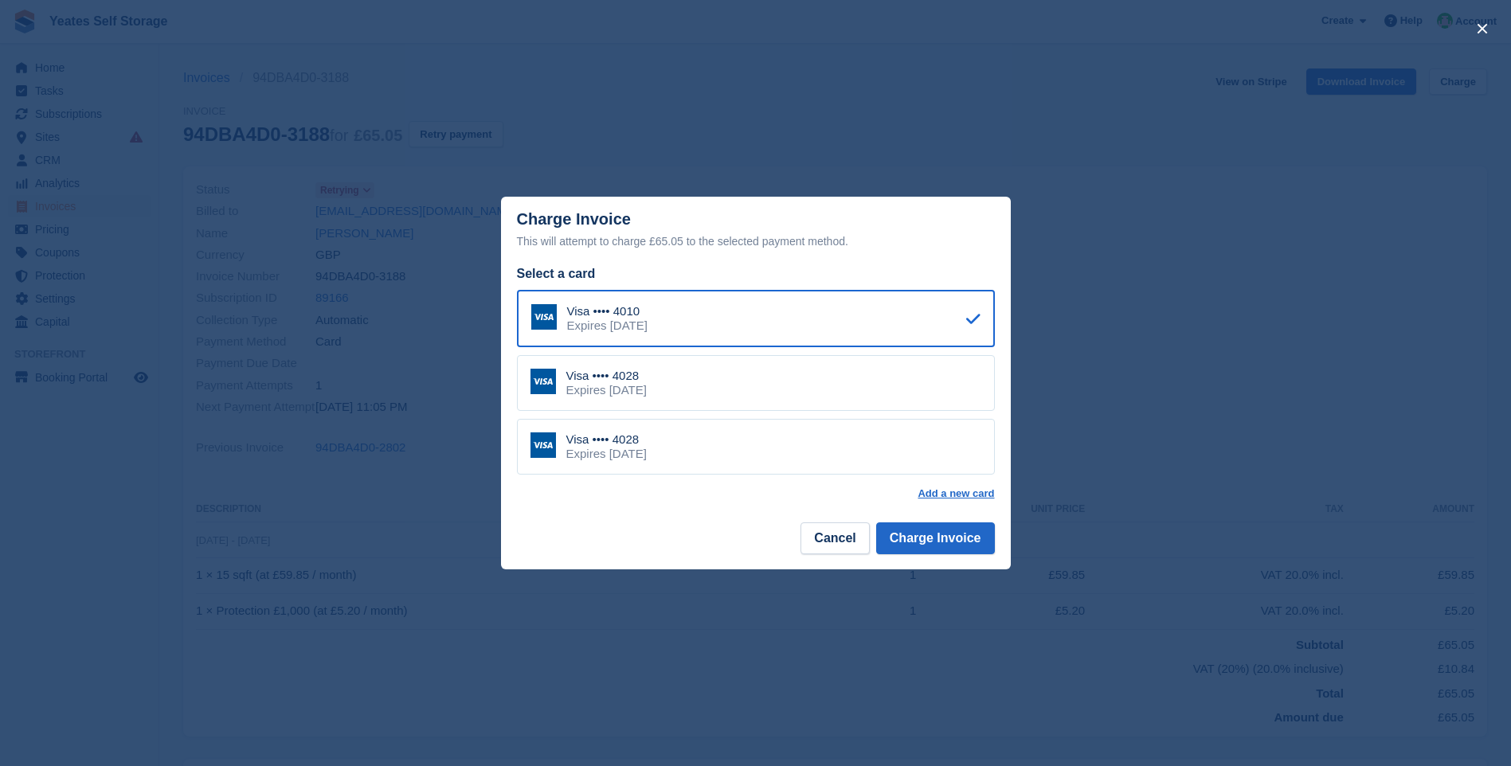
click at [593, 461] on div "Expires May 2030" at bounding box center [606, 454] width 80 height 14
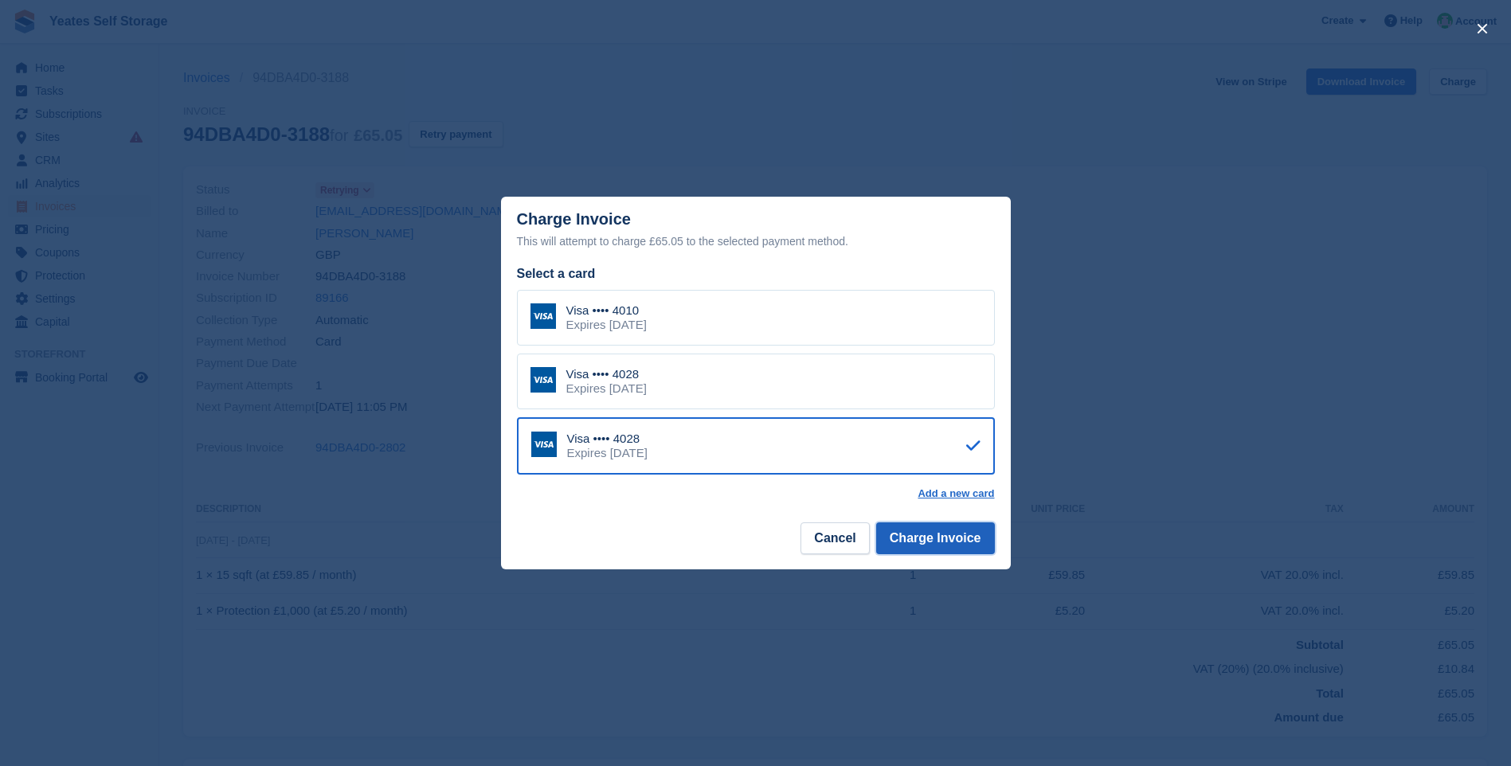
click at [938, 536] on button "Charge Invoice" at bounding box center [935, 539] width 119 height 32
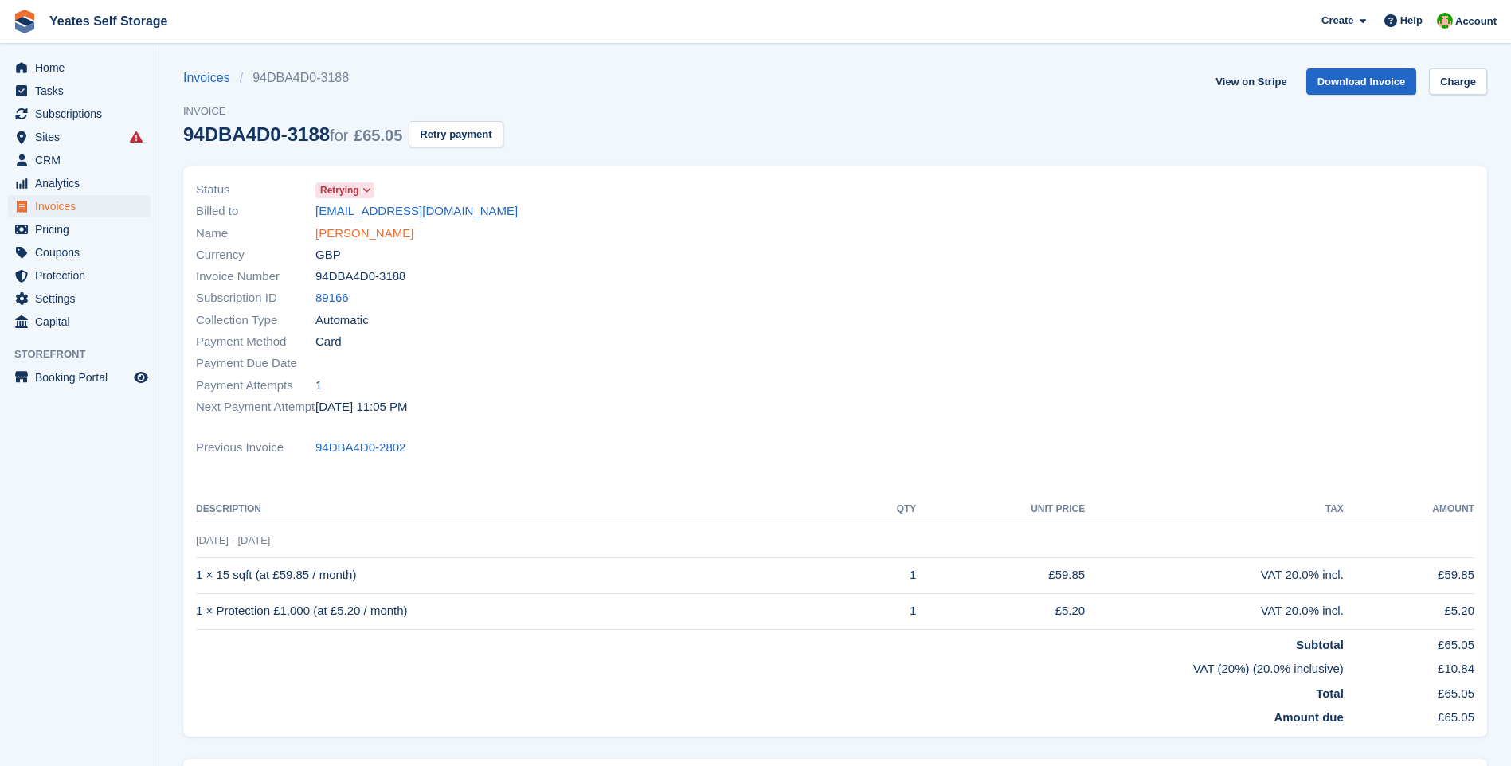
click at [370, 233] on link "Charlie Rodgers" at bounding box center [364, 234] width 98 height 18
